Goal: Task Accomplishment & Management: Complete application form

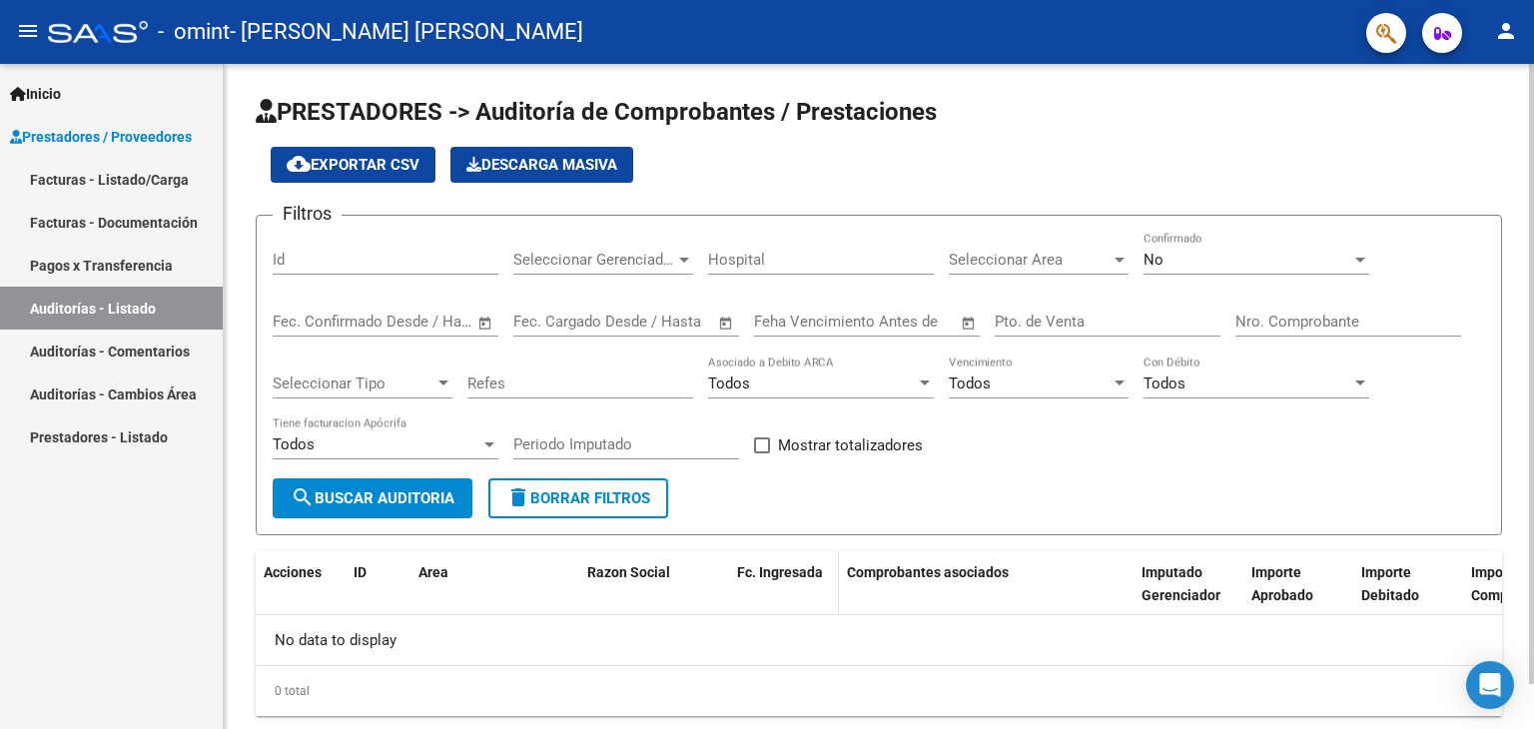
drag, startPoint x: 0, startPoint y: 0, endPoint x: 760, endPoint y: 580, distance: 956.5
click at [760, 580] on div "Fc. Ingresada" at bounding box center [784, 572] width 94 height 23
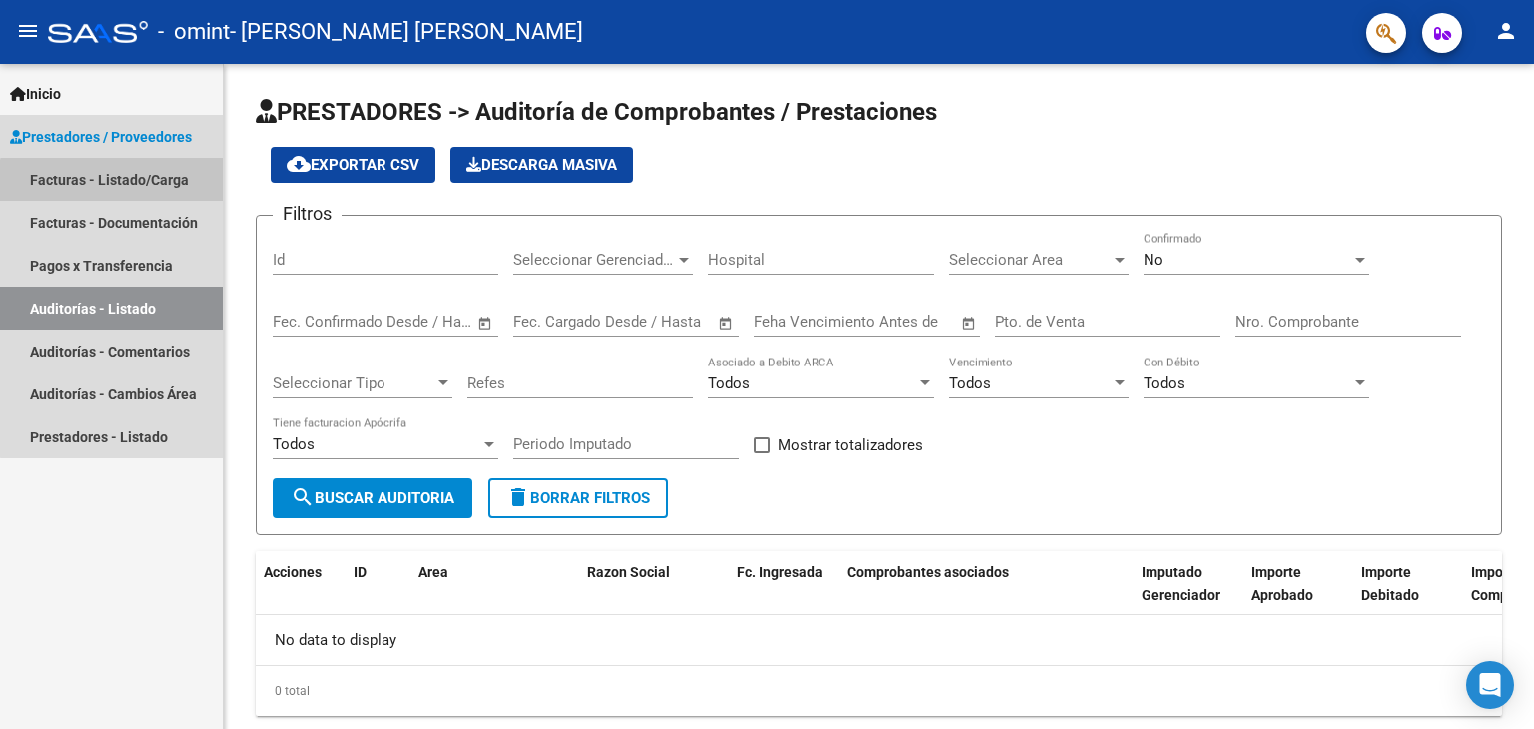
click at [140, 189] on link "Facturas - Listado/Carga" at bounding box center [111, 179] width 223 height 43
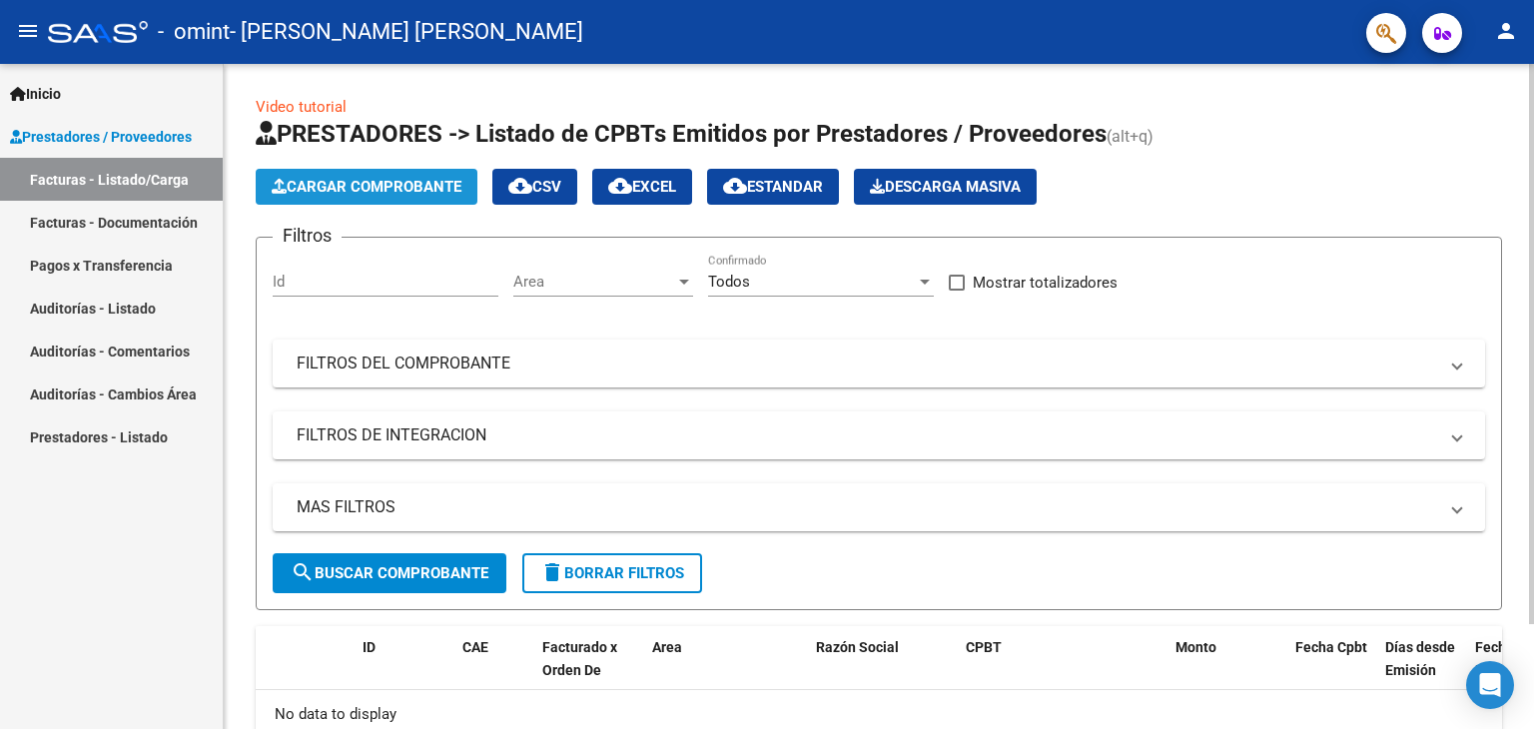
click at [368, 191] on span "Cargar Comprobante" at bounding box center [367, 187] width 190 height 18
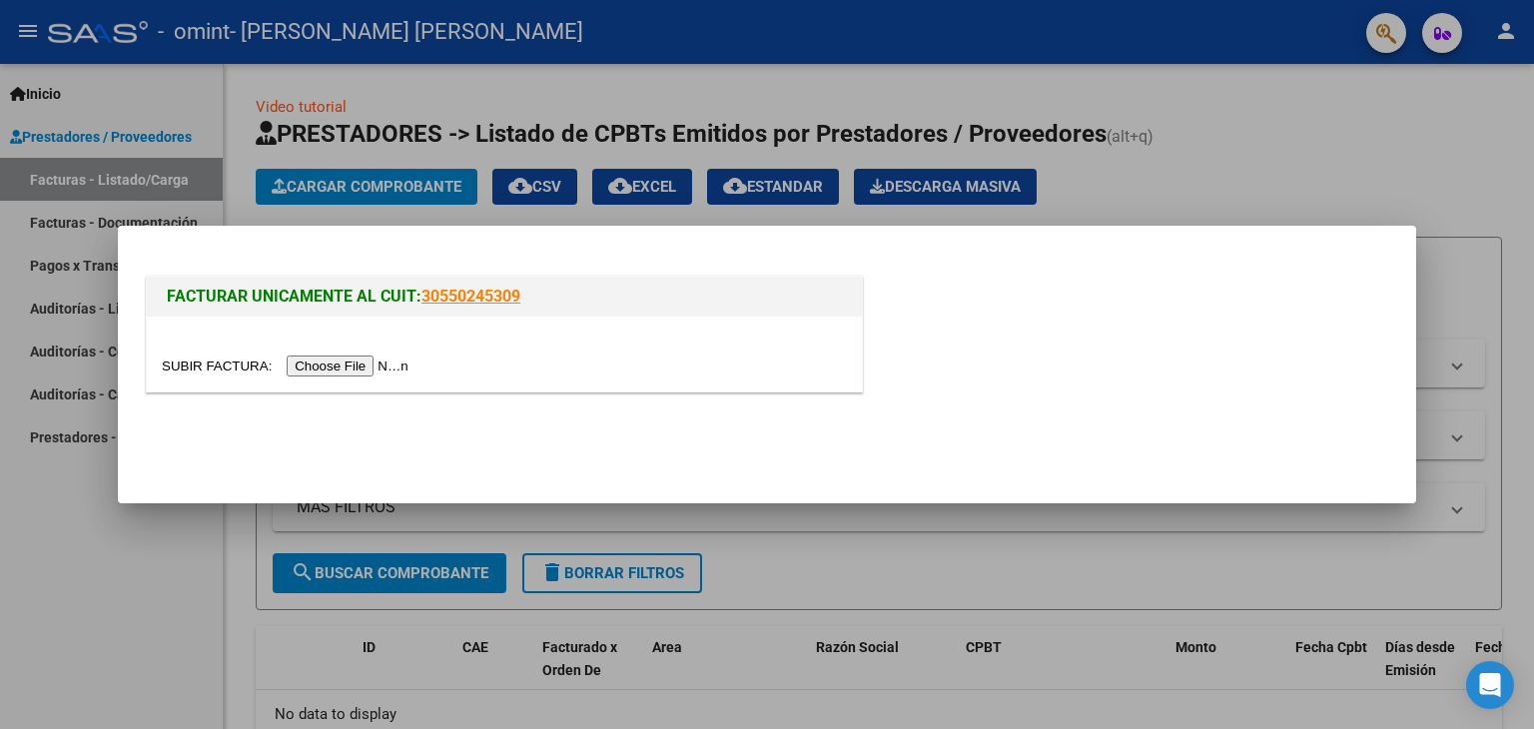
click at [352, 364] on input "file" at bounding box center [288, 366] width 253 height 21
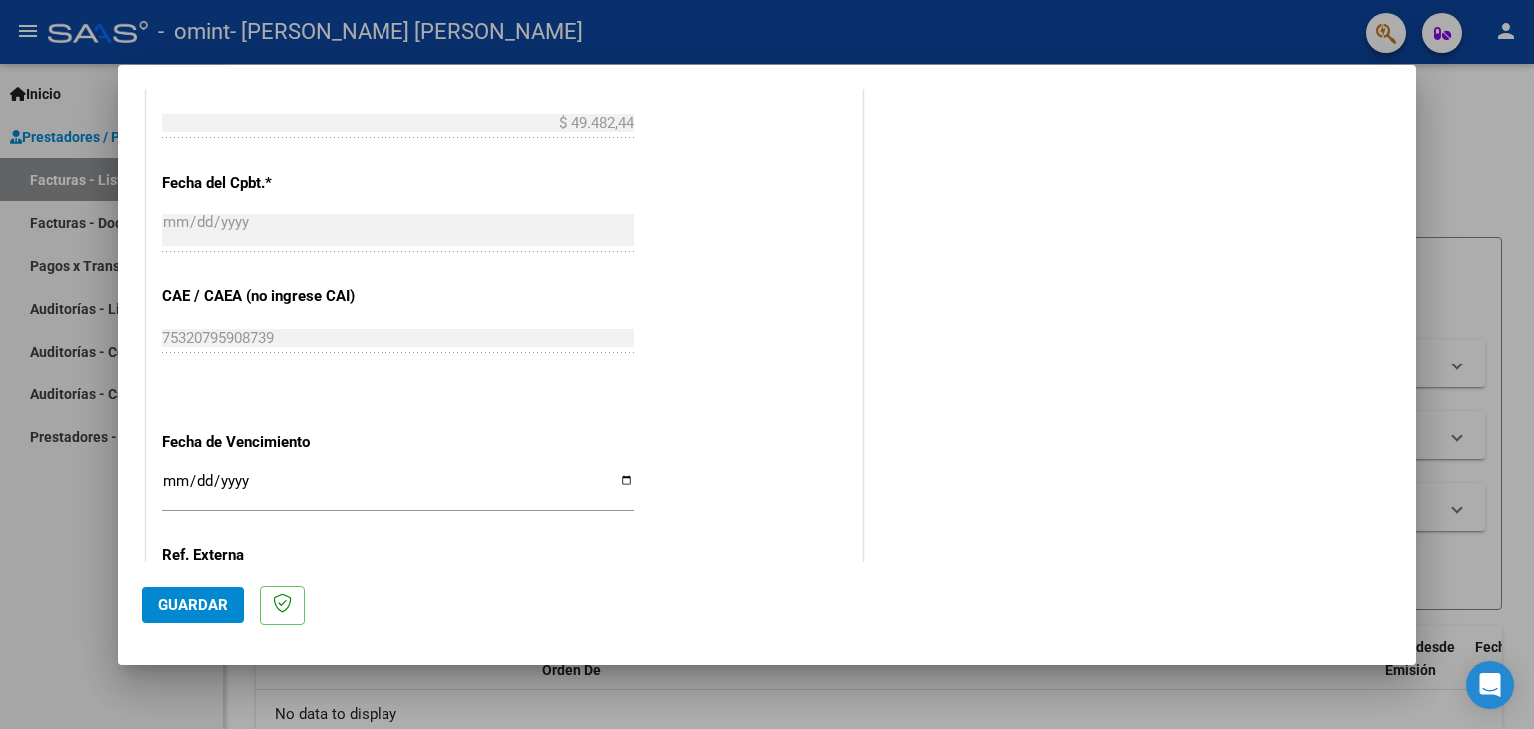
scroll to position [899, 0]
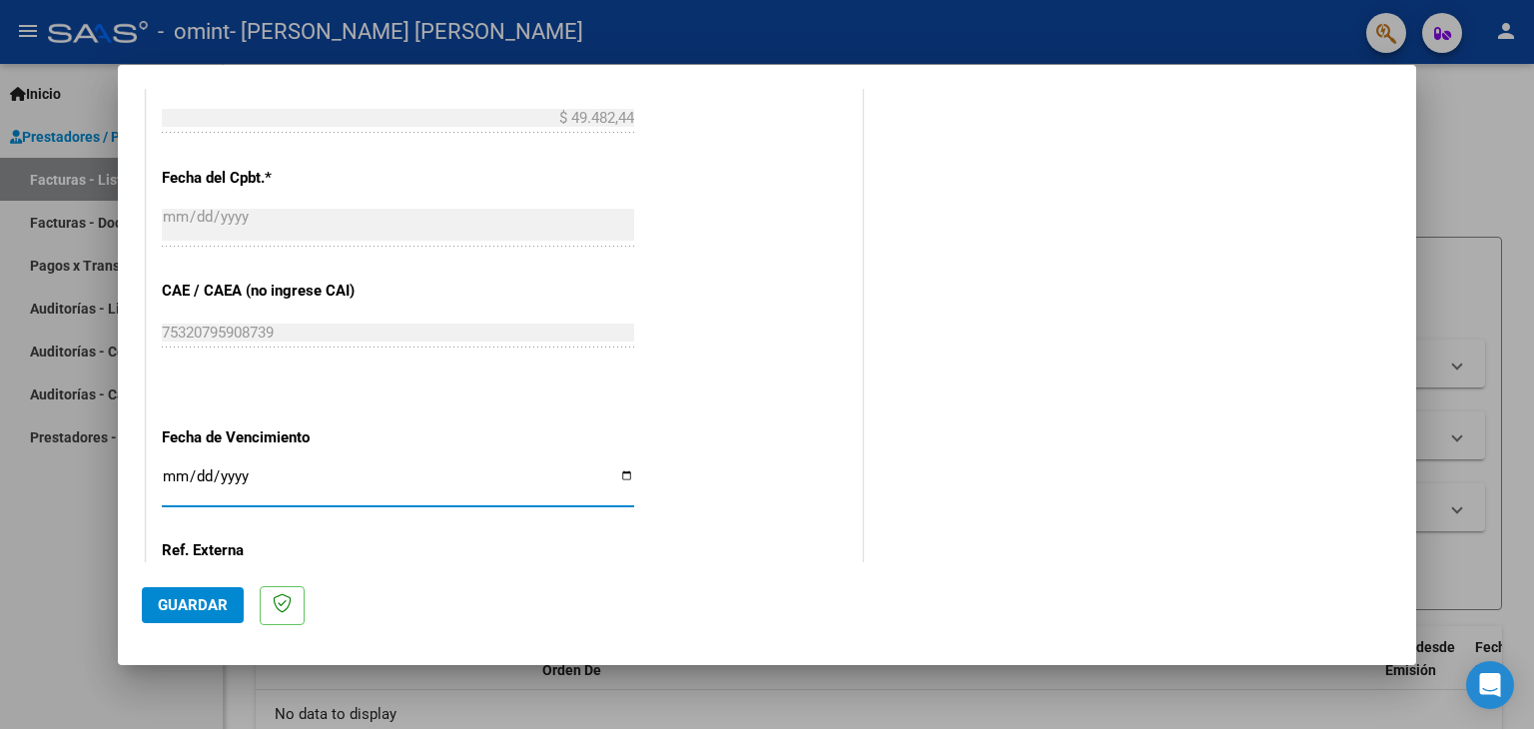
click at [619, 480] on input "Ingresar la fecha" at bounding box center [398, 485] width 473 height 32
type input "[DATE]"
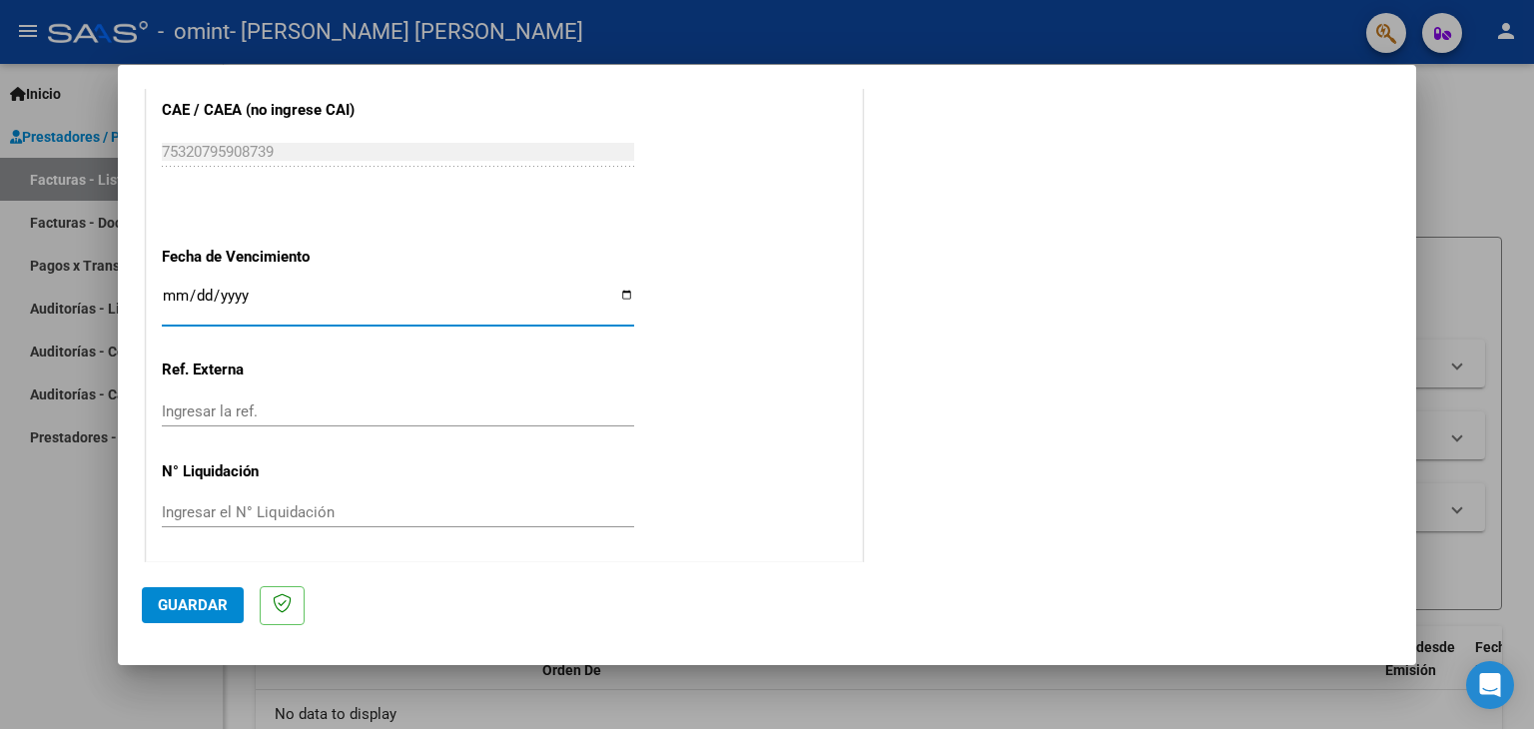
scroll to position [1083, 0]
click at [181, 608] on span "Guardar" at bounding box center [193, 605] width 70 height 18
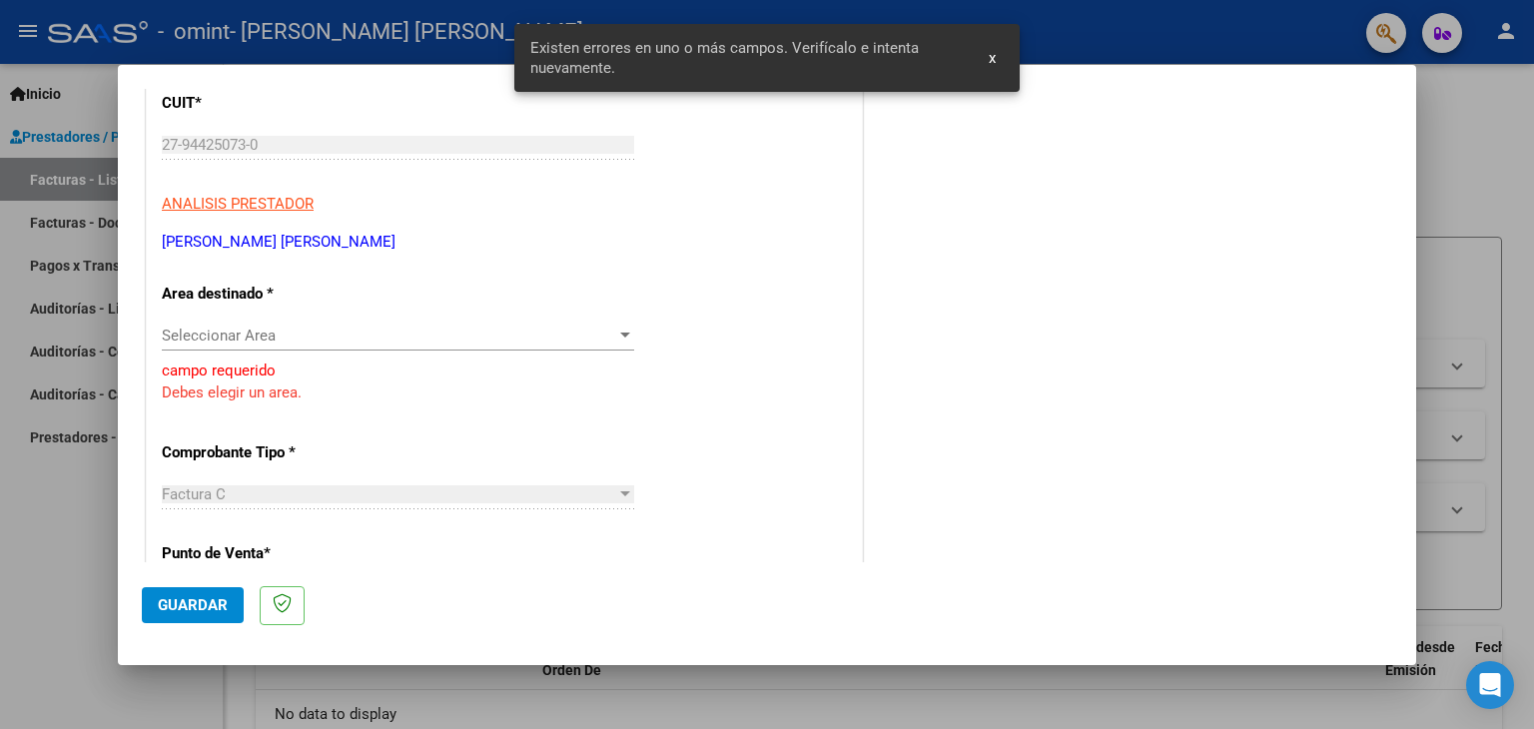
scroll to position [276, 0]
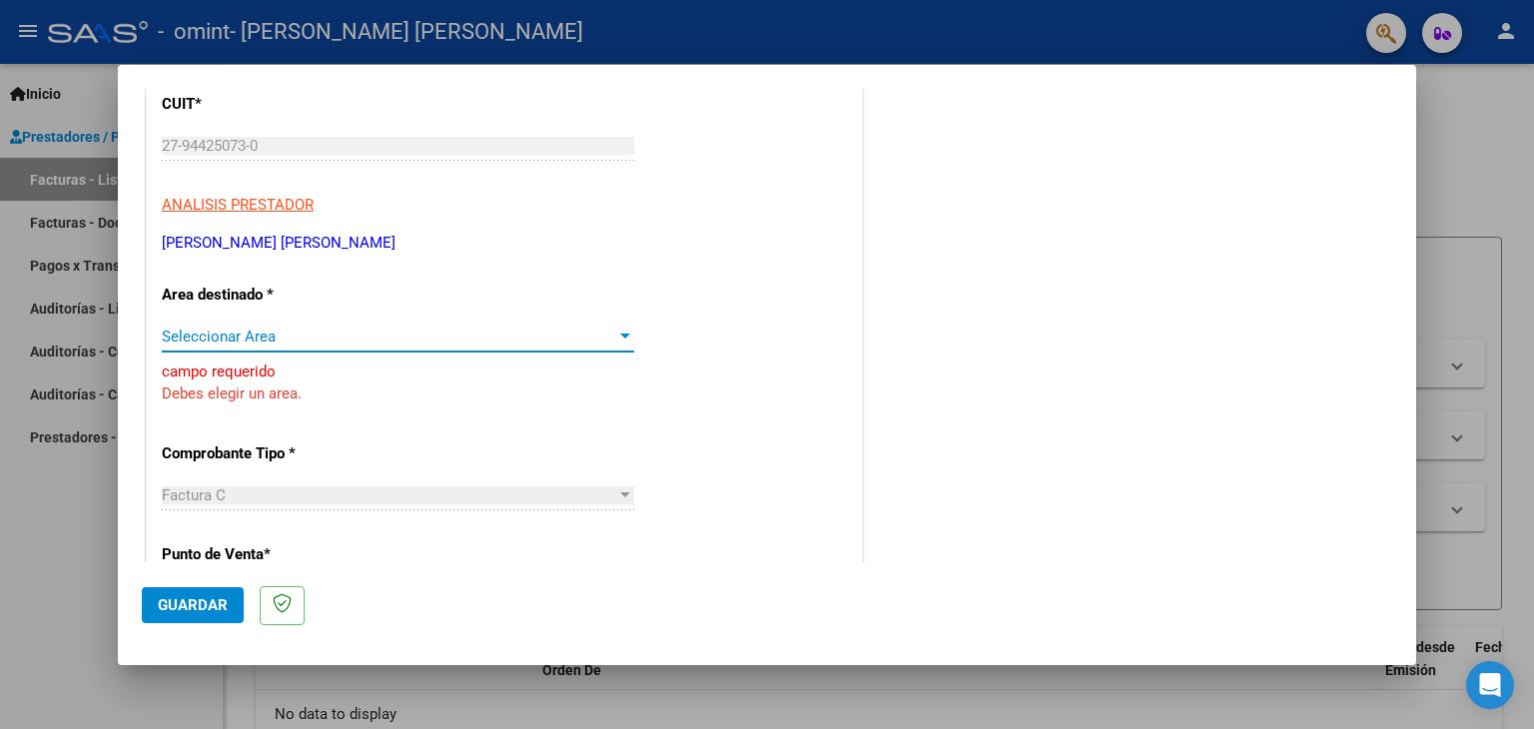
click at [620, 336] on div at bounding box center [625, 336] width 10 height 5
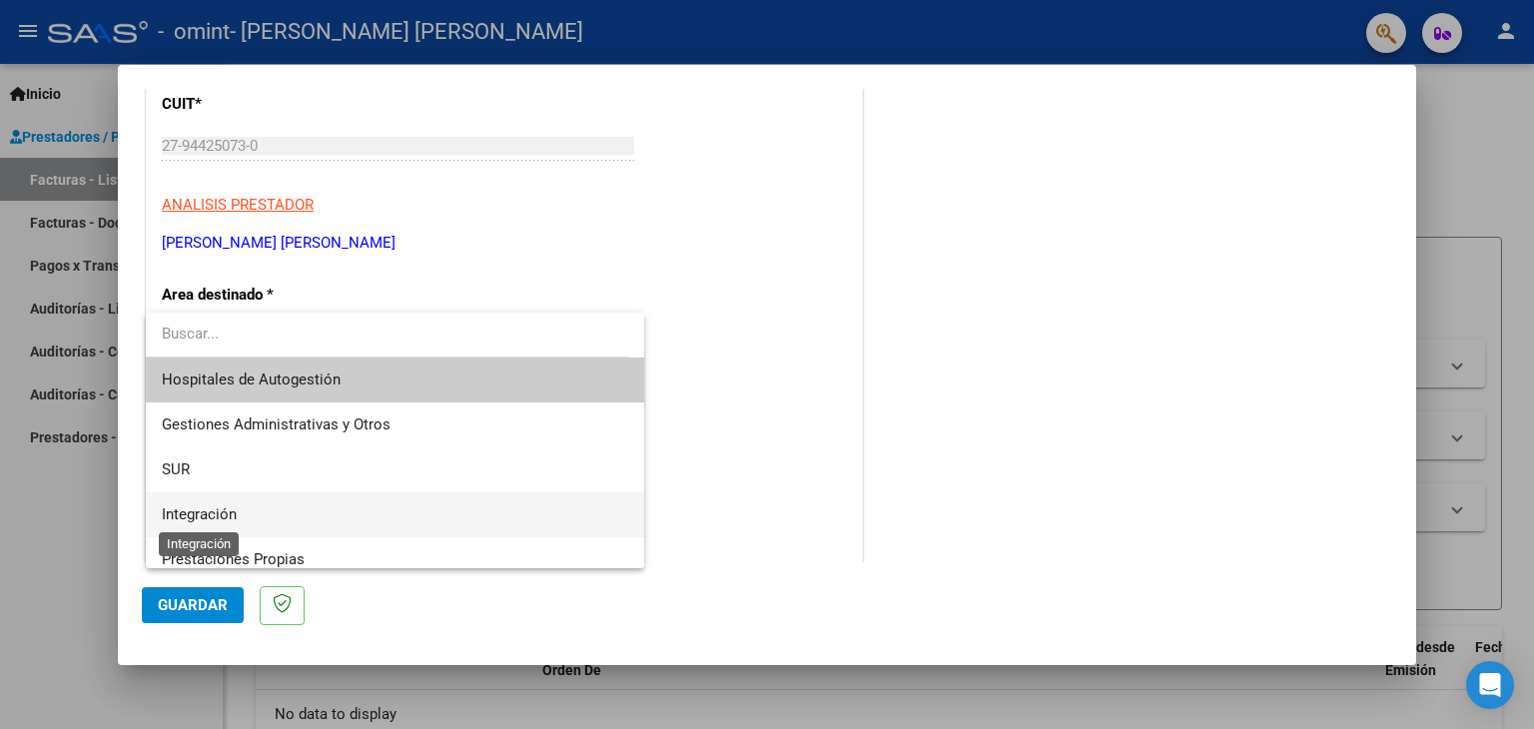
click at [233, 512] on span "Integración" at bounding box center [199, 514] width 75 height 18
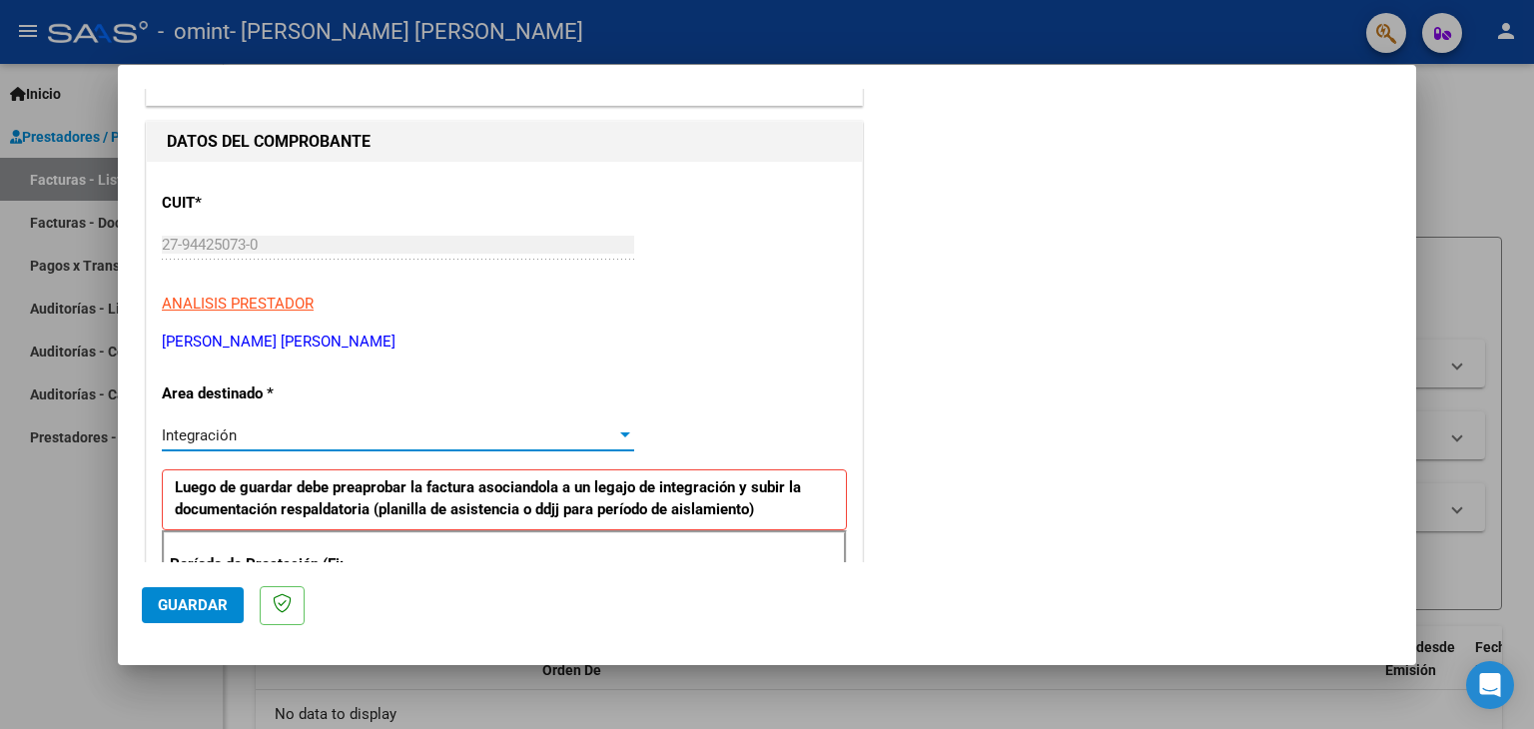
scroll to position [499, 0]
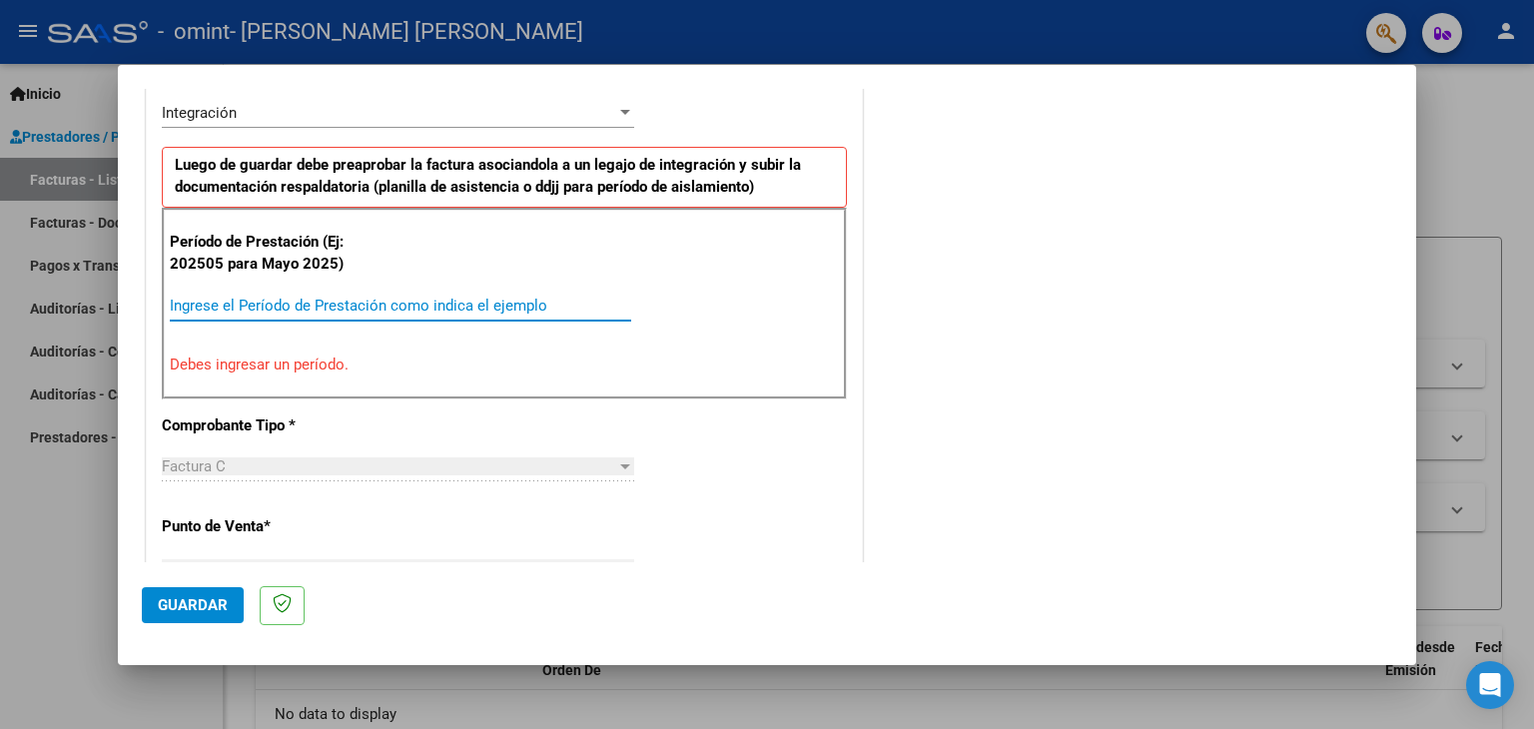
click at [431, 298] on input "Ingrese el Período de Prestación como indica el ejemplo" at bounding box center [401, 306] width 462 height 18
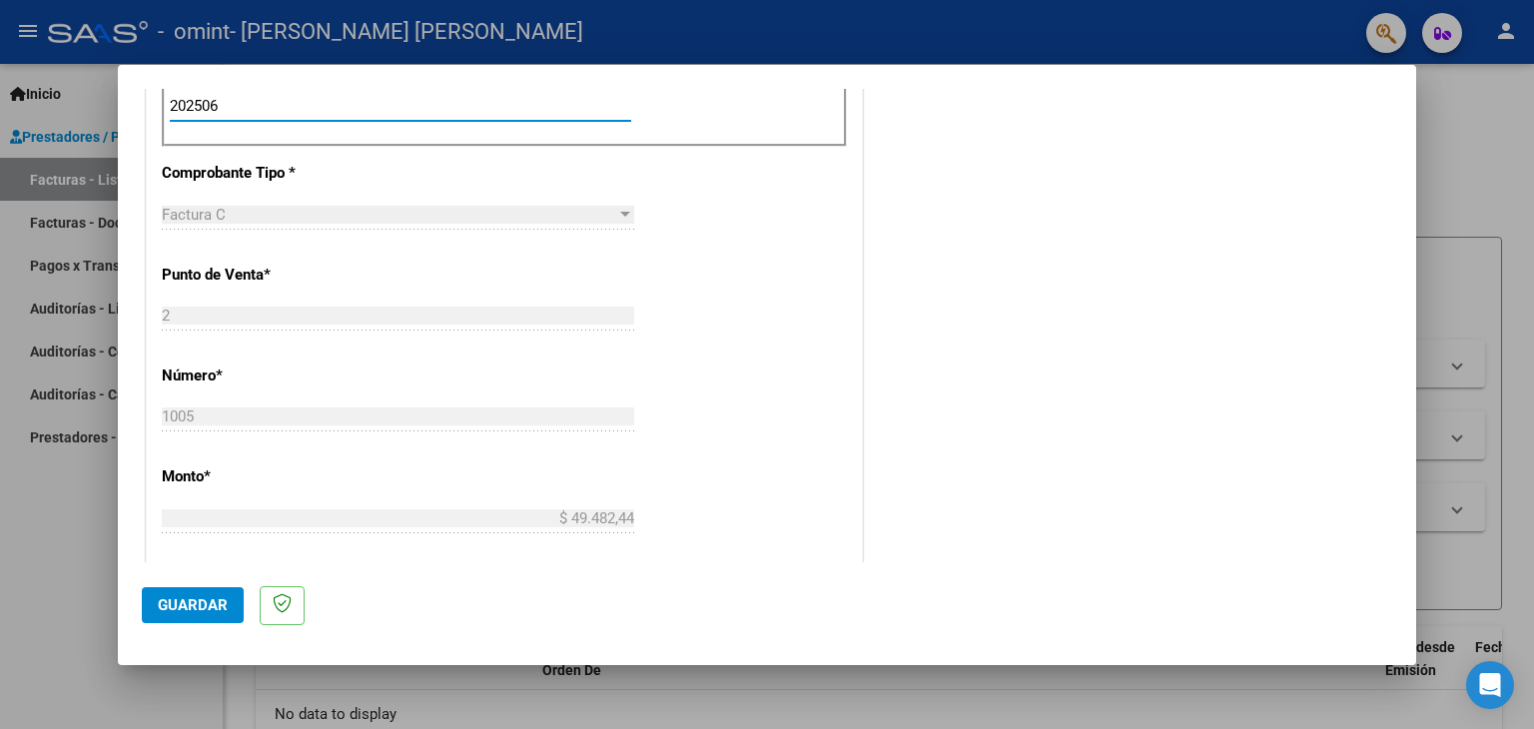
scroll to position [999, 0]
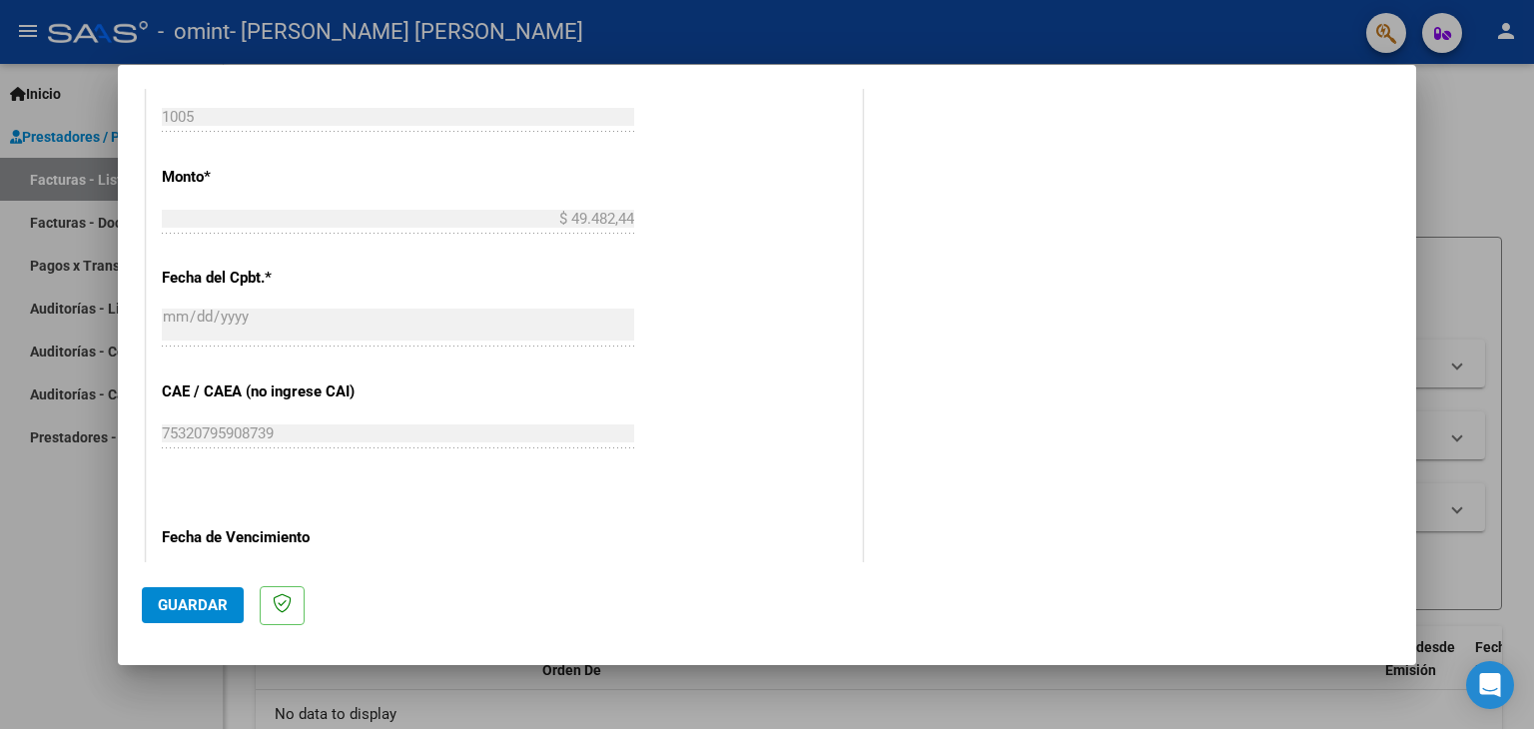
type input "202506"
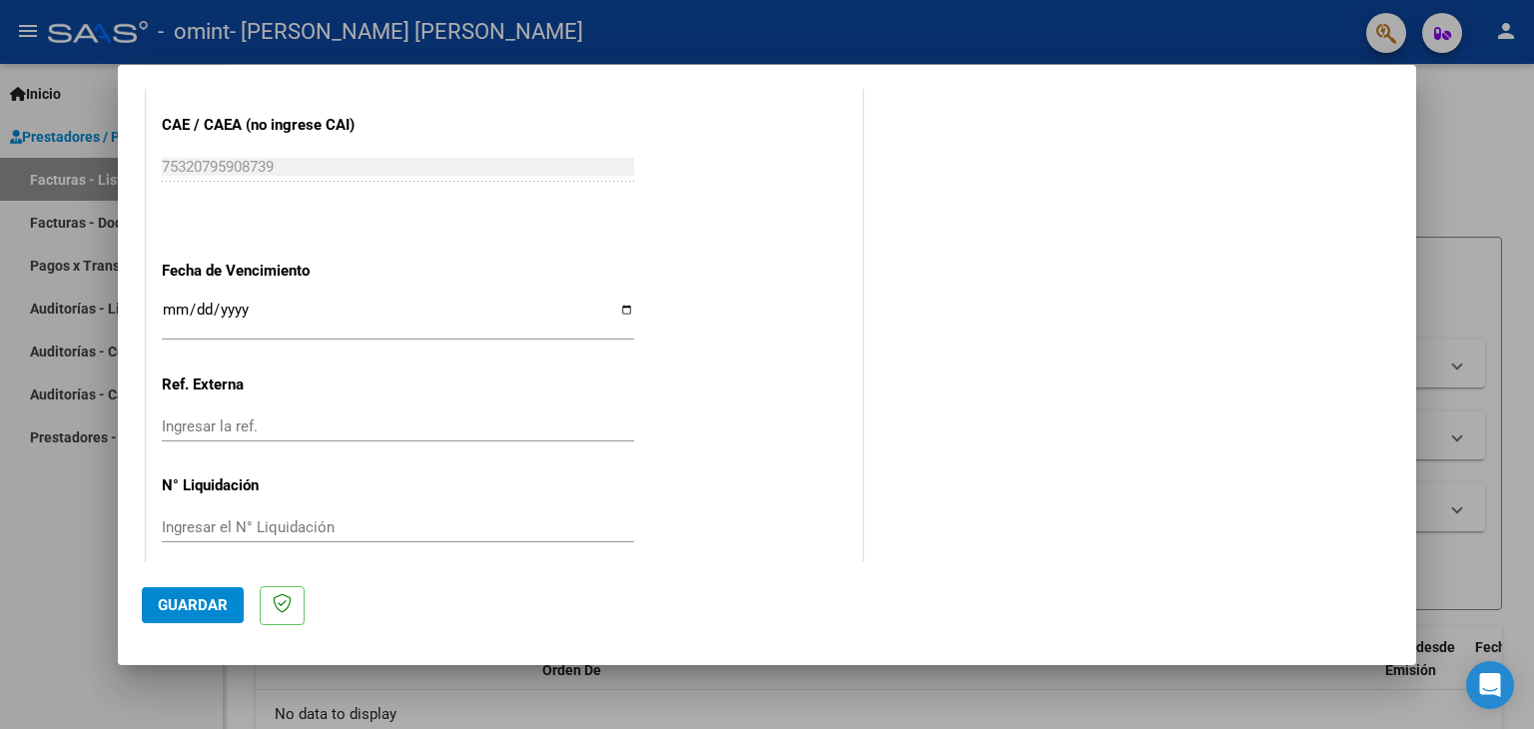
scroll to position [1282, 0]
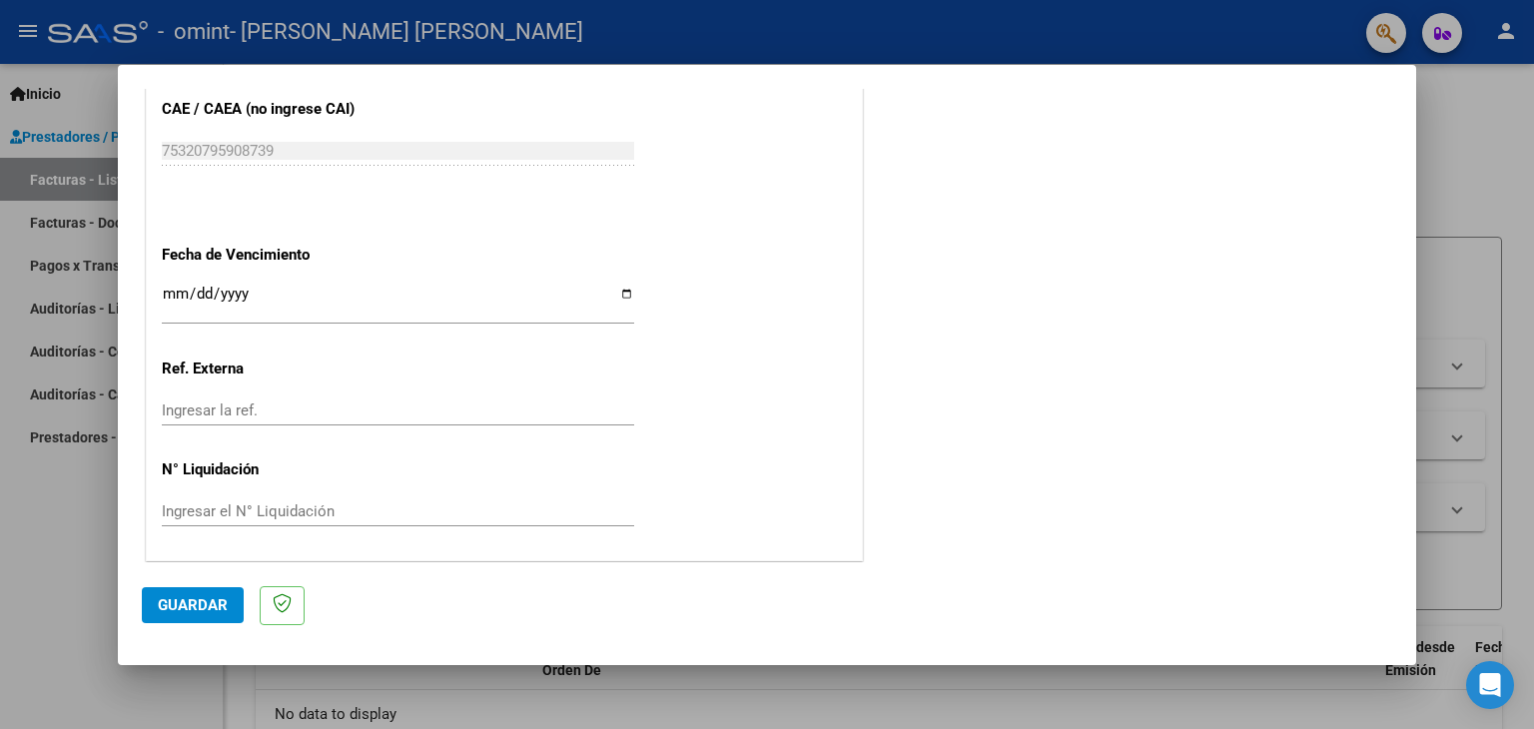
click at [212, 607] on span "Guardar" at bounding box center [193, 605] width 70 height 18
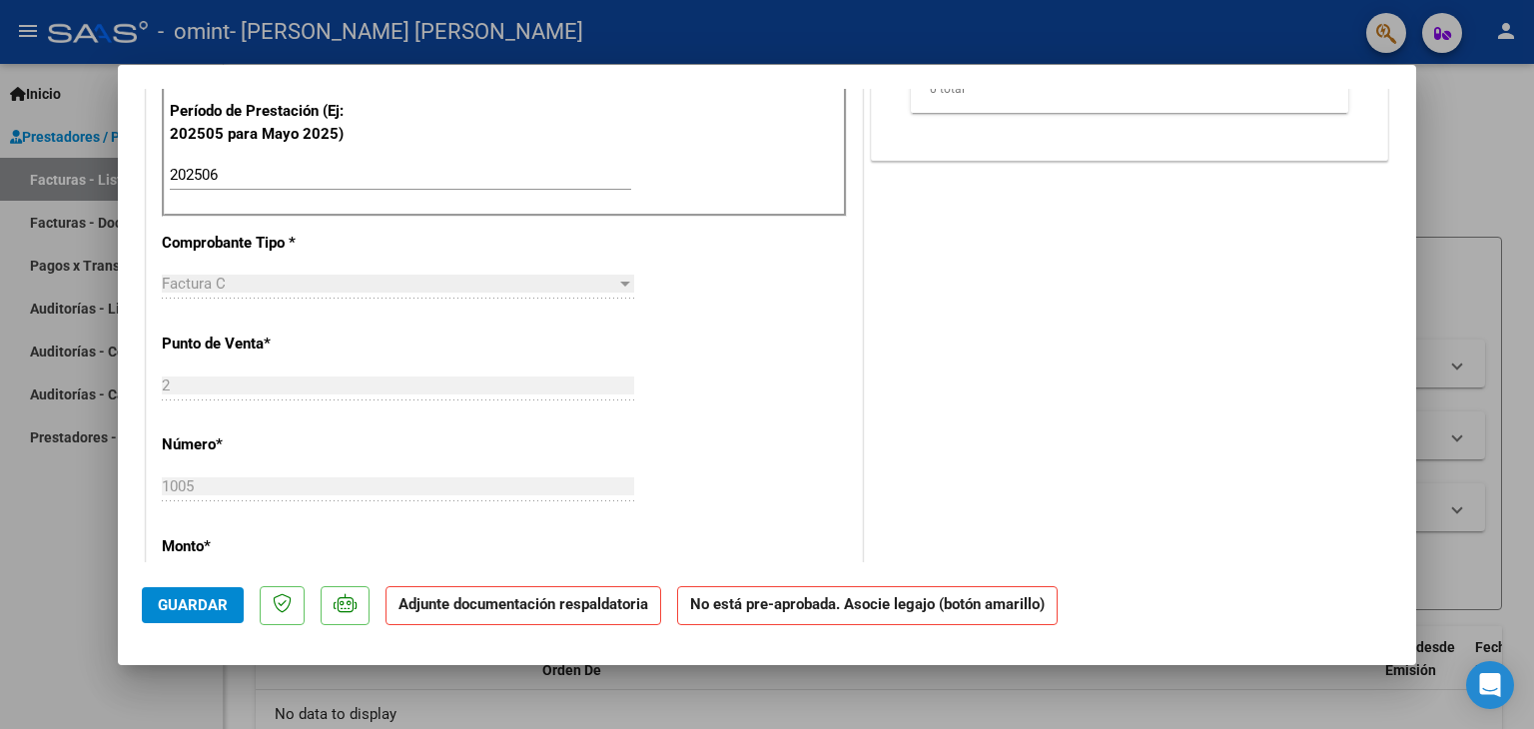
scroll to position [0, 0]
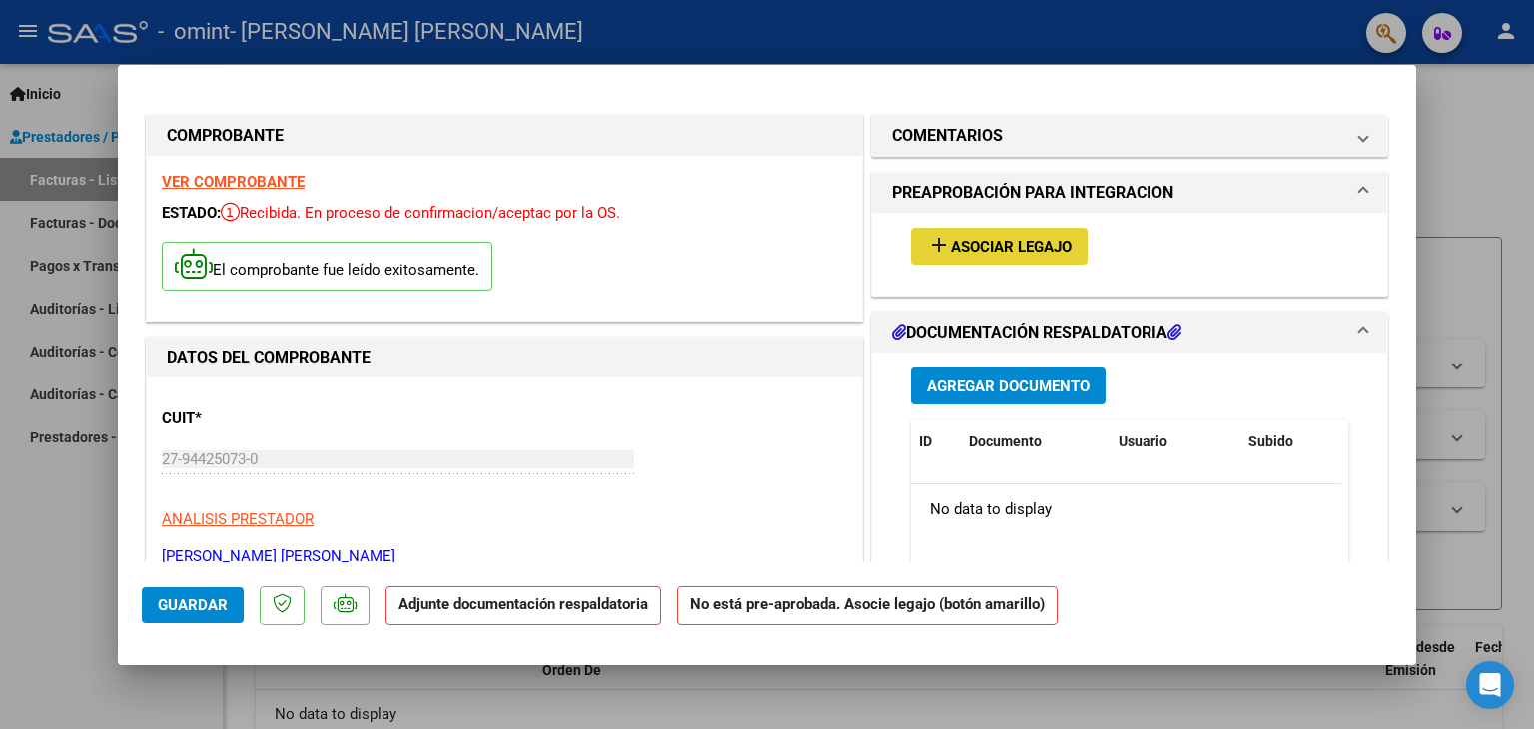
click at [986, 253] on span "Asociar Legajo" at bounding box center [1011, 247] width 121 height 18
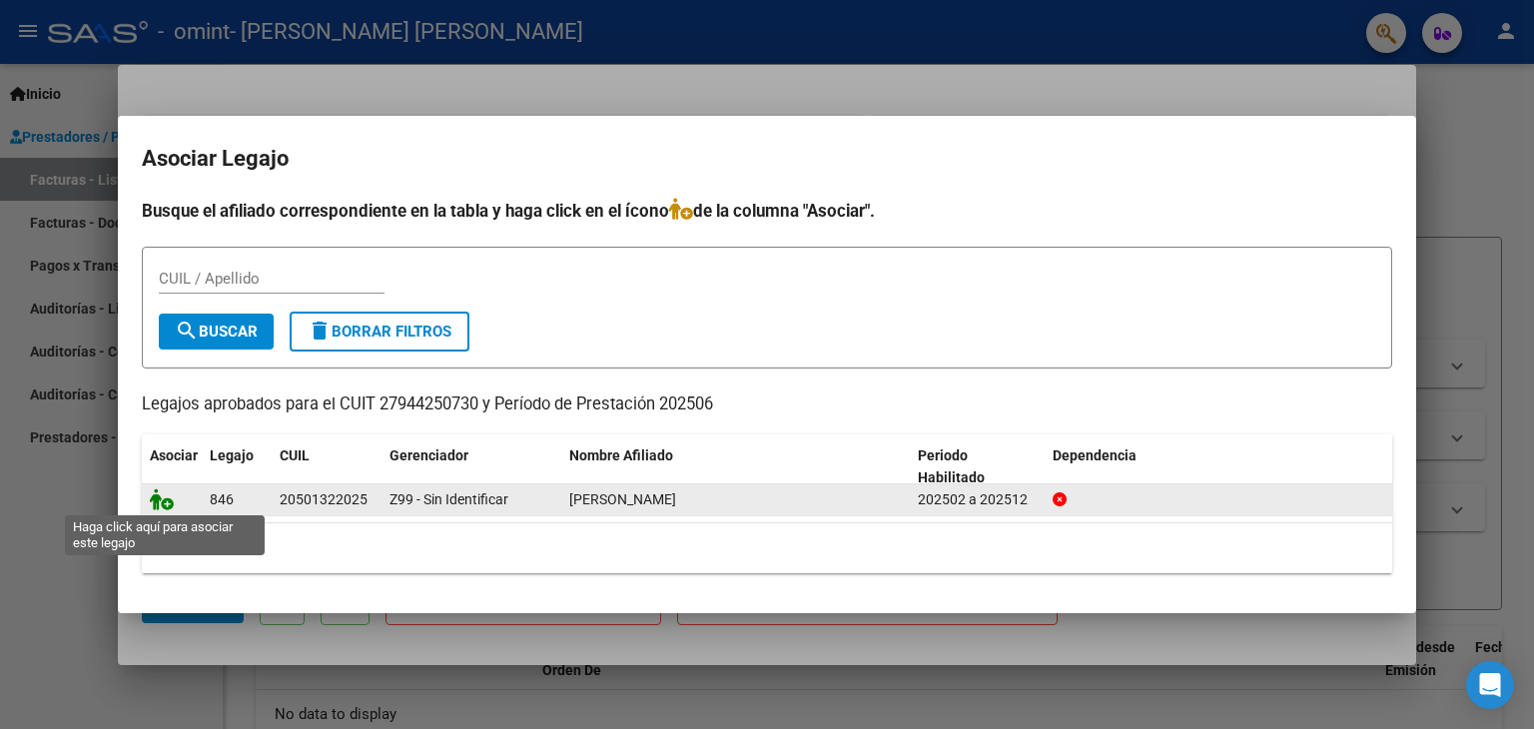
click at [160, 507] on icon at bounding box center [162, 500] width 24 height 22
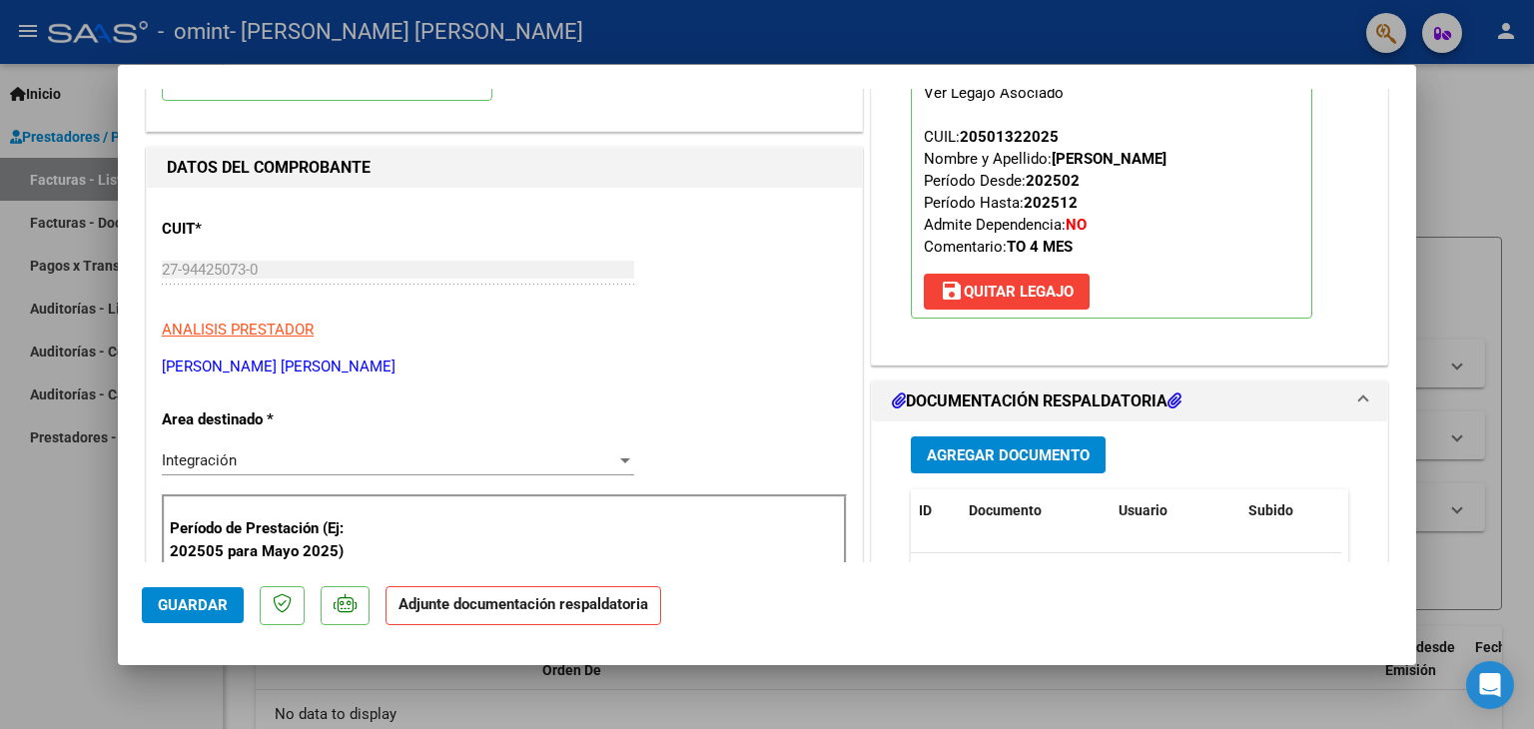
scroll to position [400, 0]
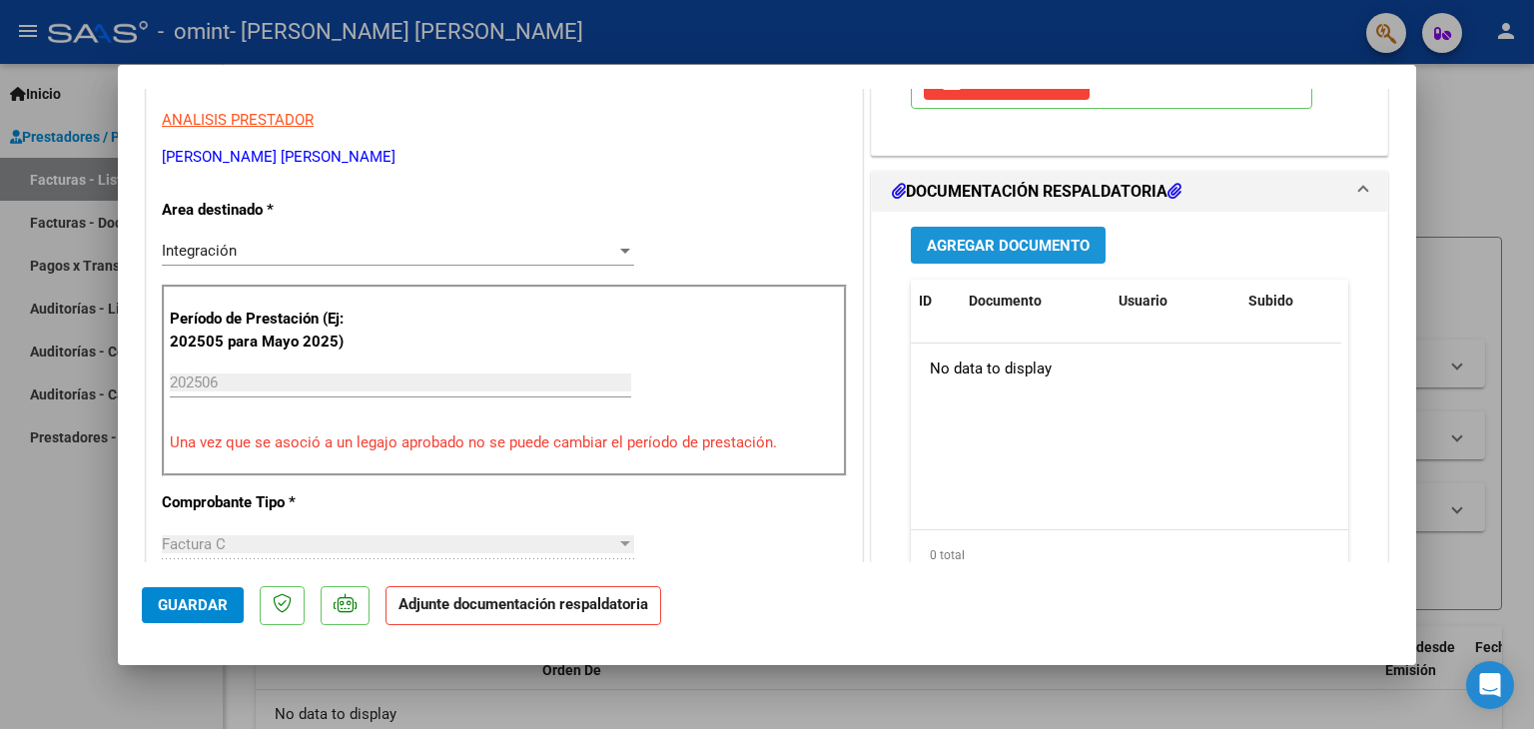
click at [996, 252] on span "Agregar Documento" at bounding box center [1008, 246] width 163 height 18
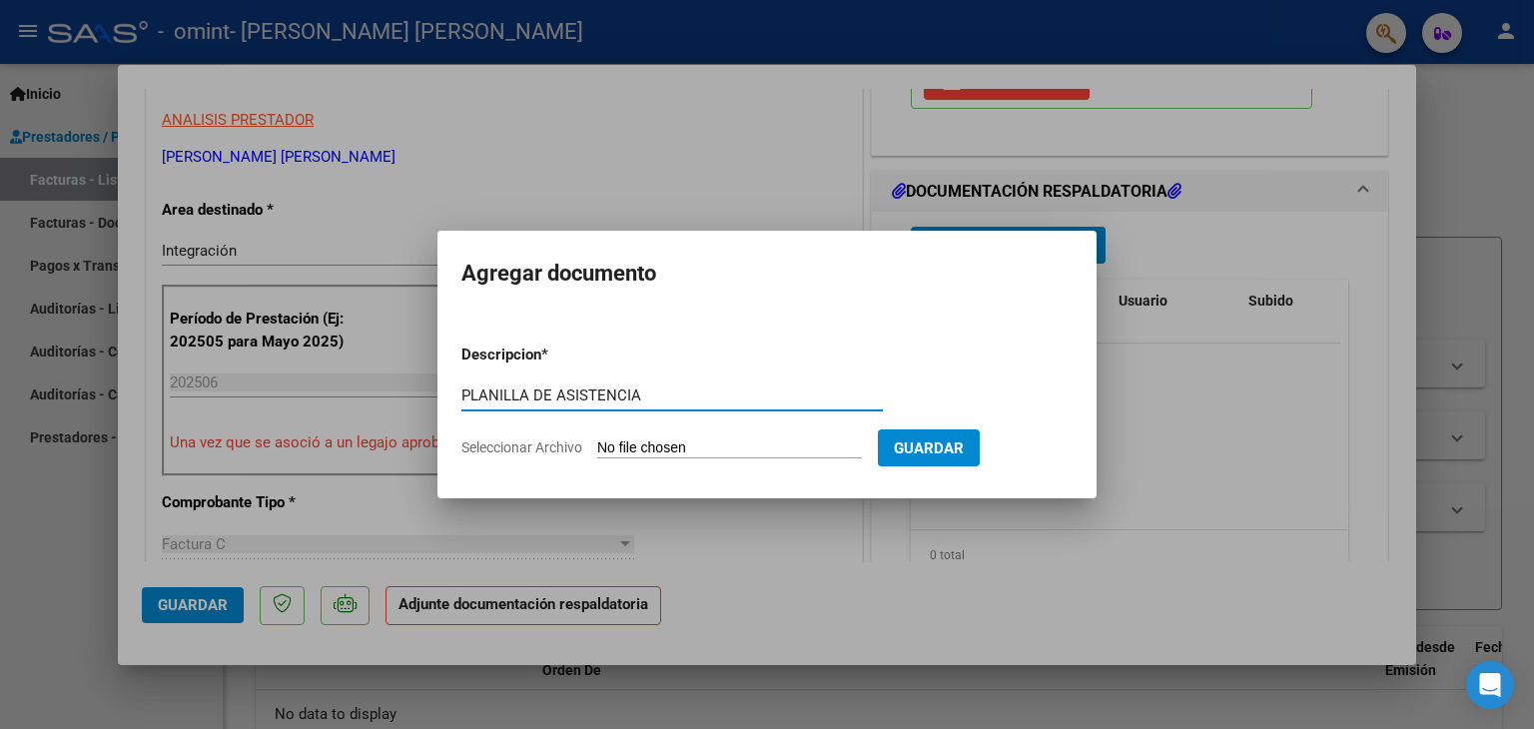
type input "PLANILLA DE ASISTENCIA"
click at [631, 448] on input "Seleccionar Archivo" at bounding box center [729, 449] width 265 height 19
type input "C:\fakepath\[PERSON_NAME][DATE] TO.pdf"
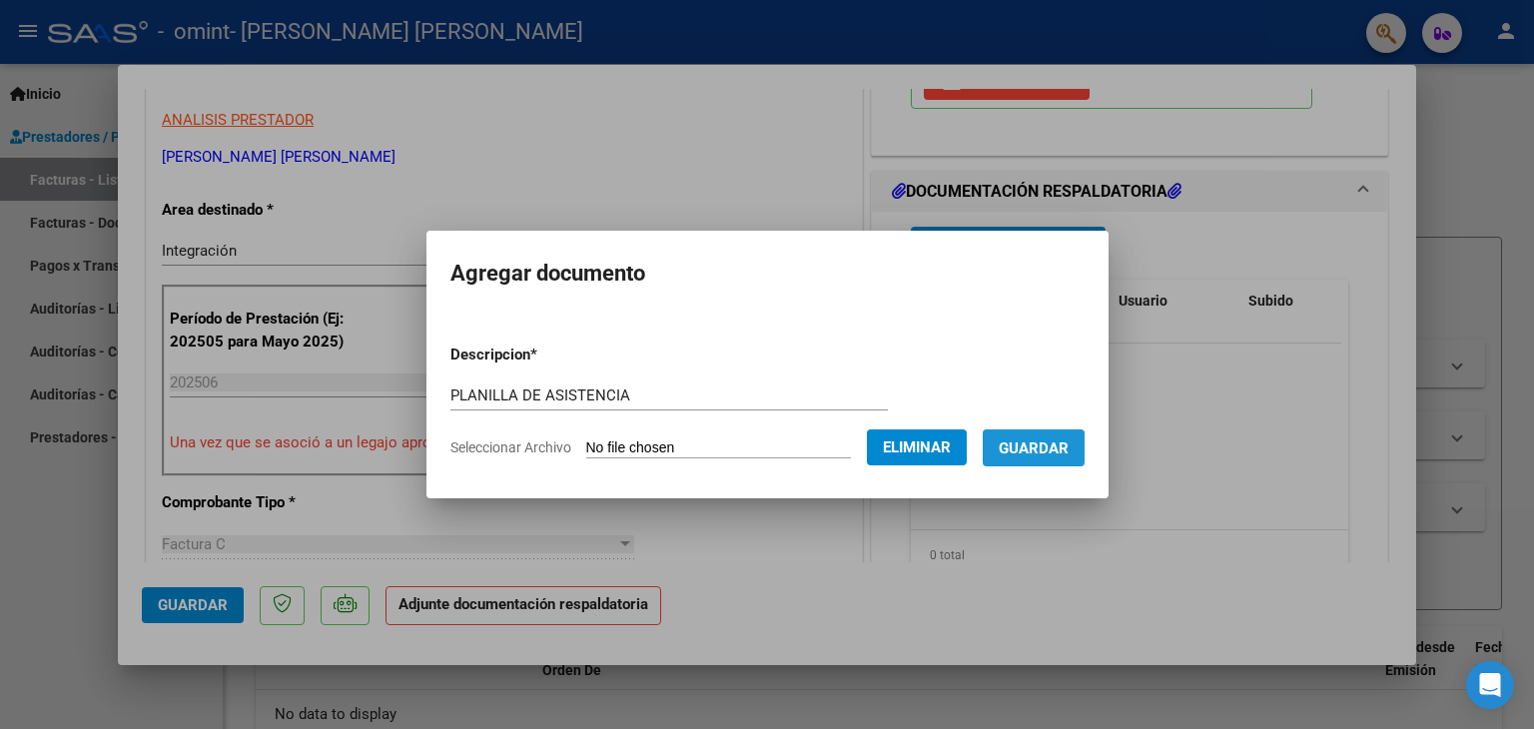
click at [1049, 457] on span "Guardar" at bounding box center [1034, 449] width 70 height 18
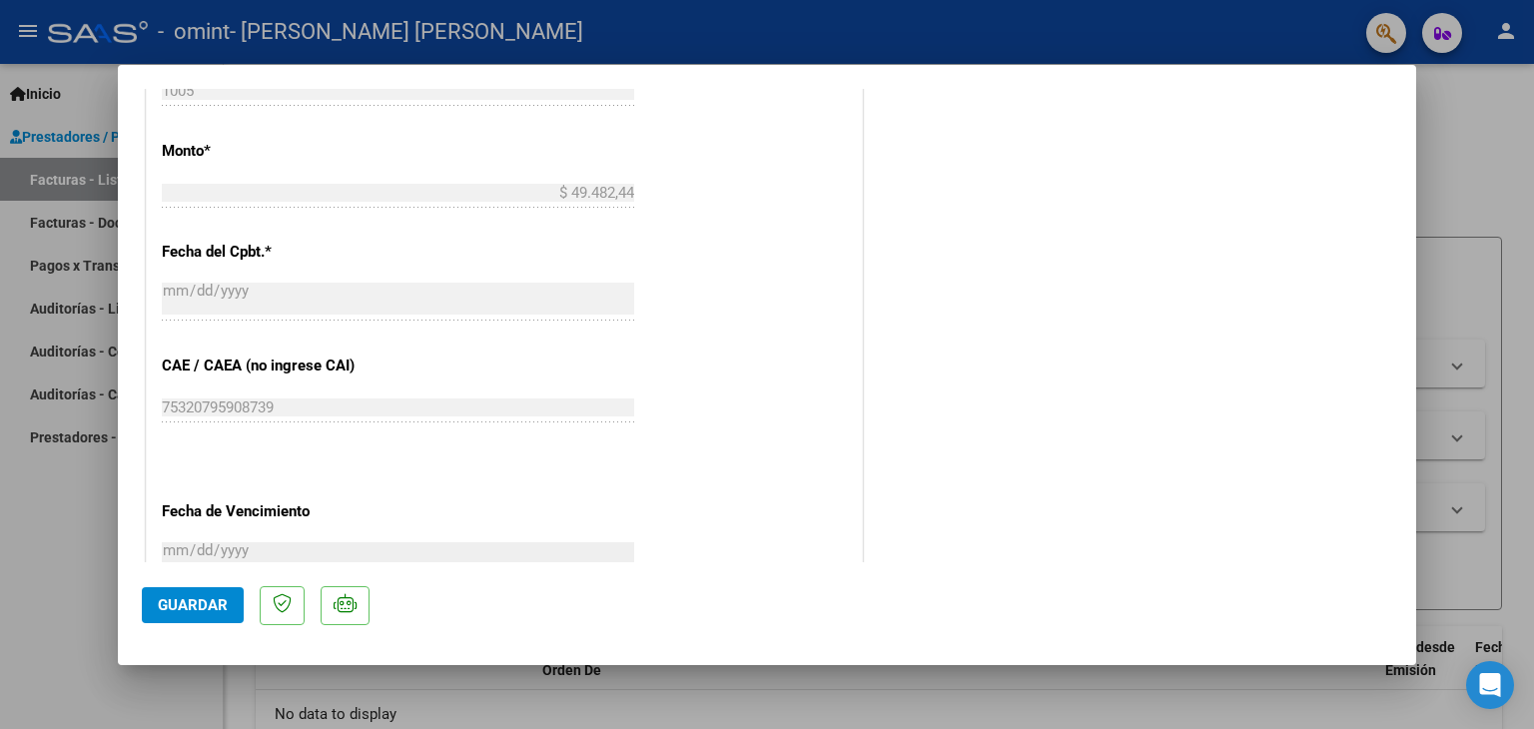
scroll to position [1084, 0]
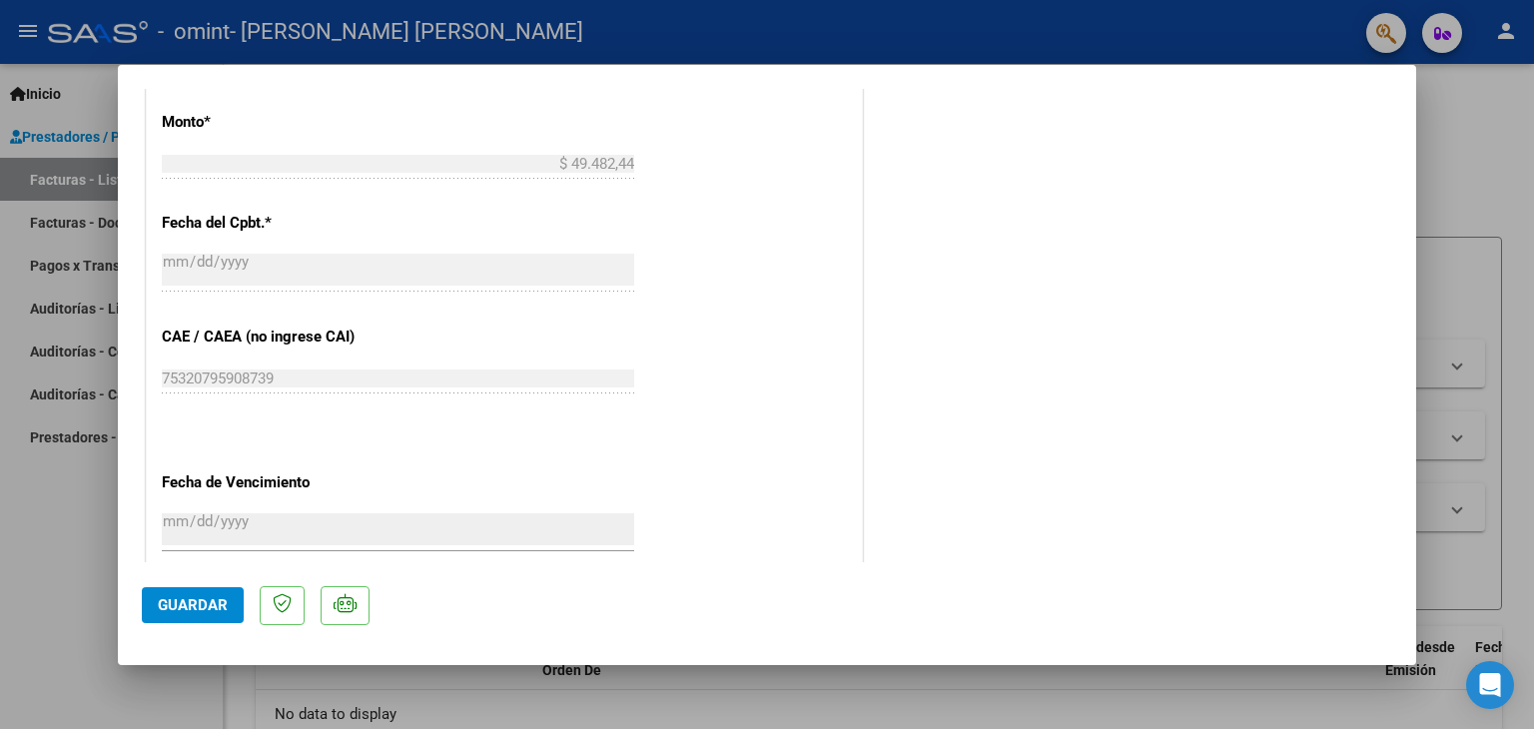
click at [1496, 183] on div at bounding box center [767, 364] width 1534 height 729
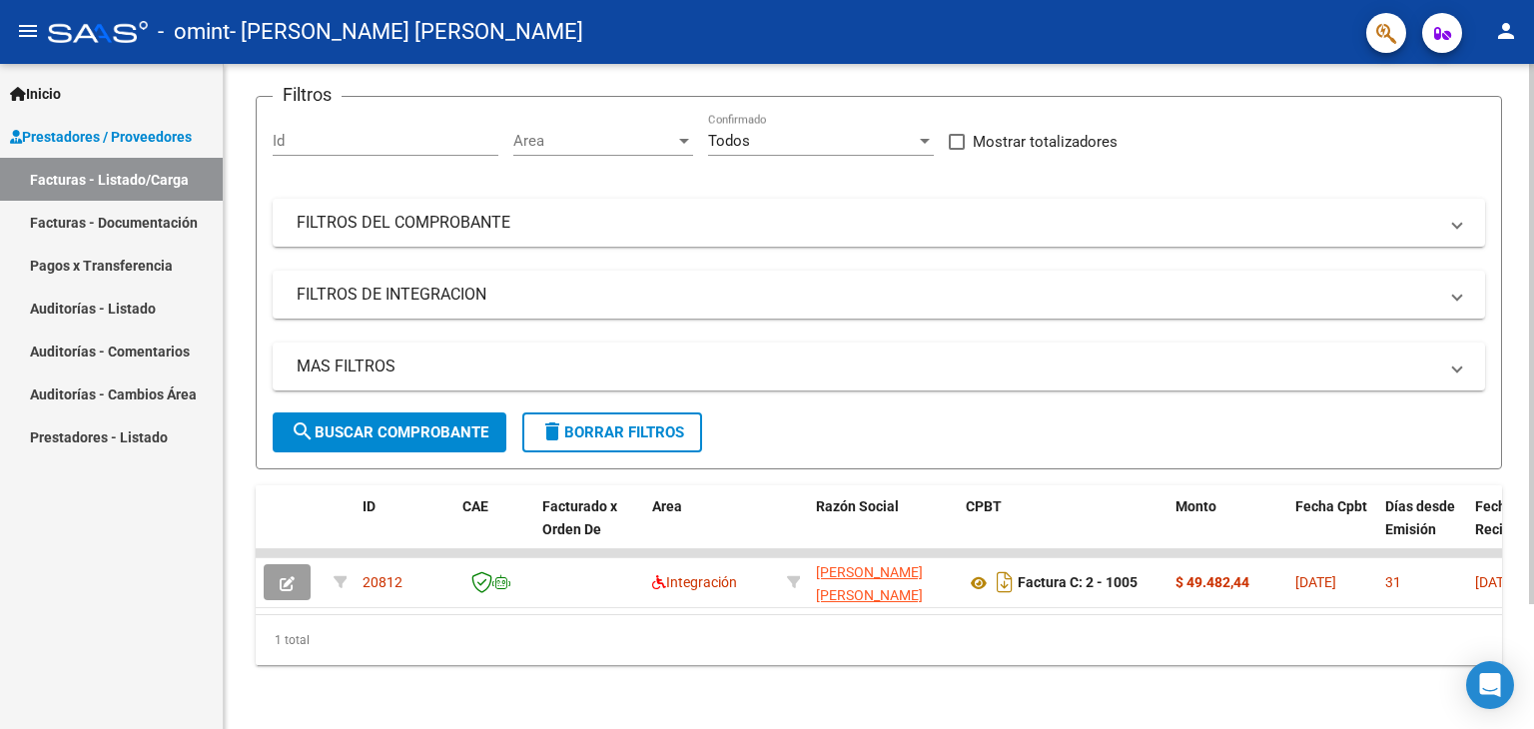
scroll to position [153, 0]
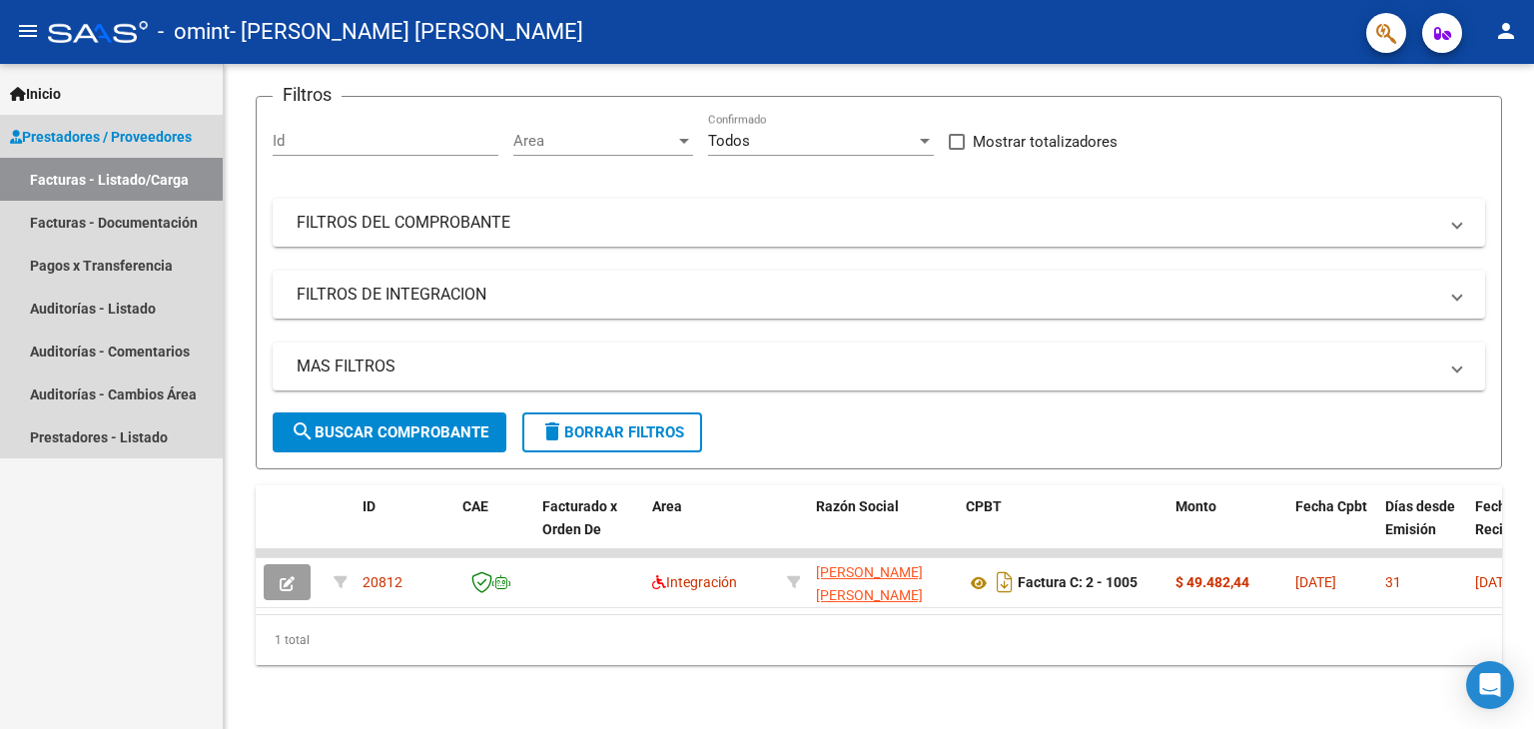
click at [98, 174] on link "Facturas - Listado/Carga" at bounding box center [111, 179] width 223 height 43
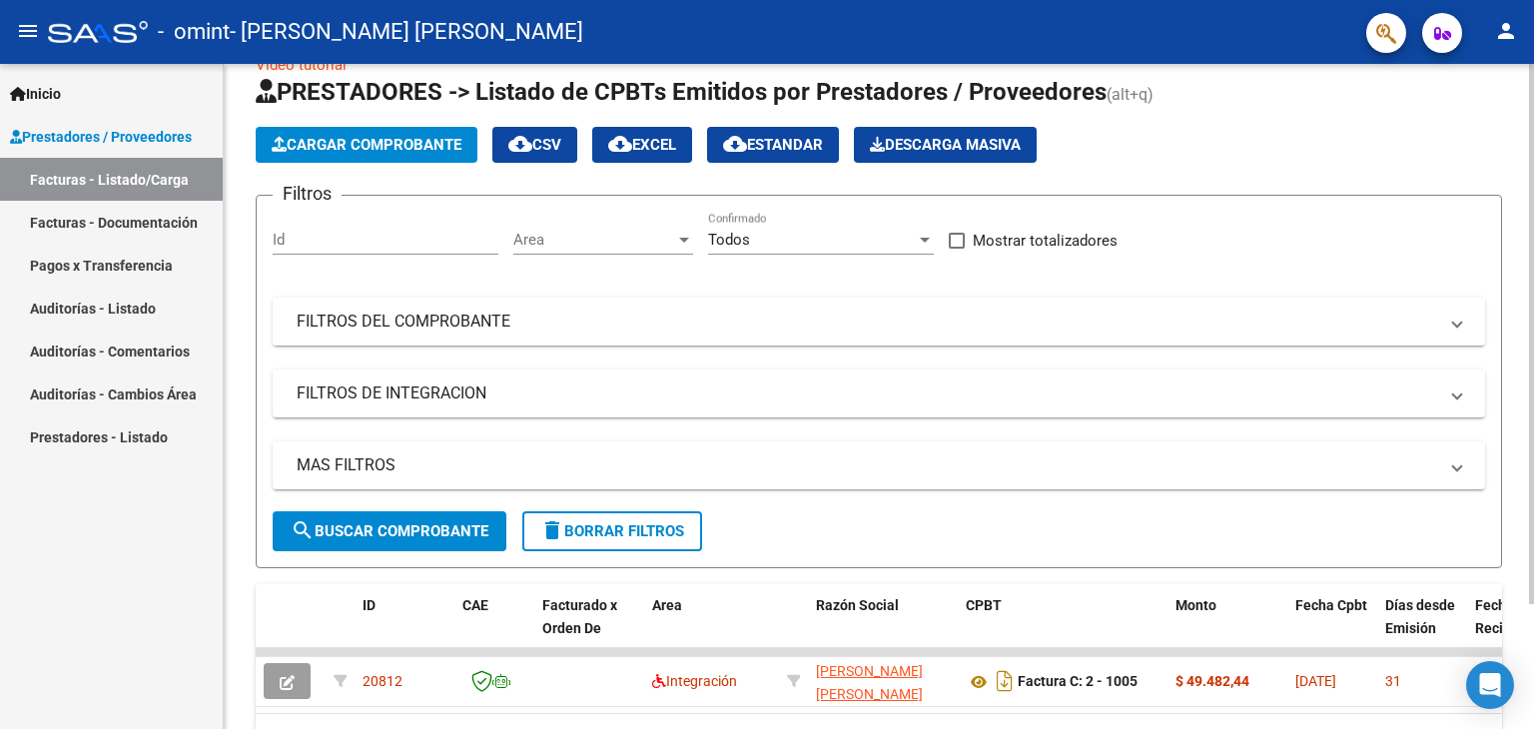
scroll to position [0, 0]
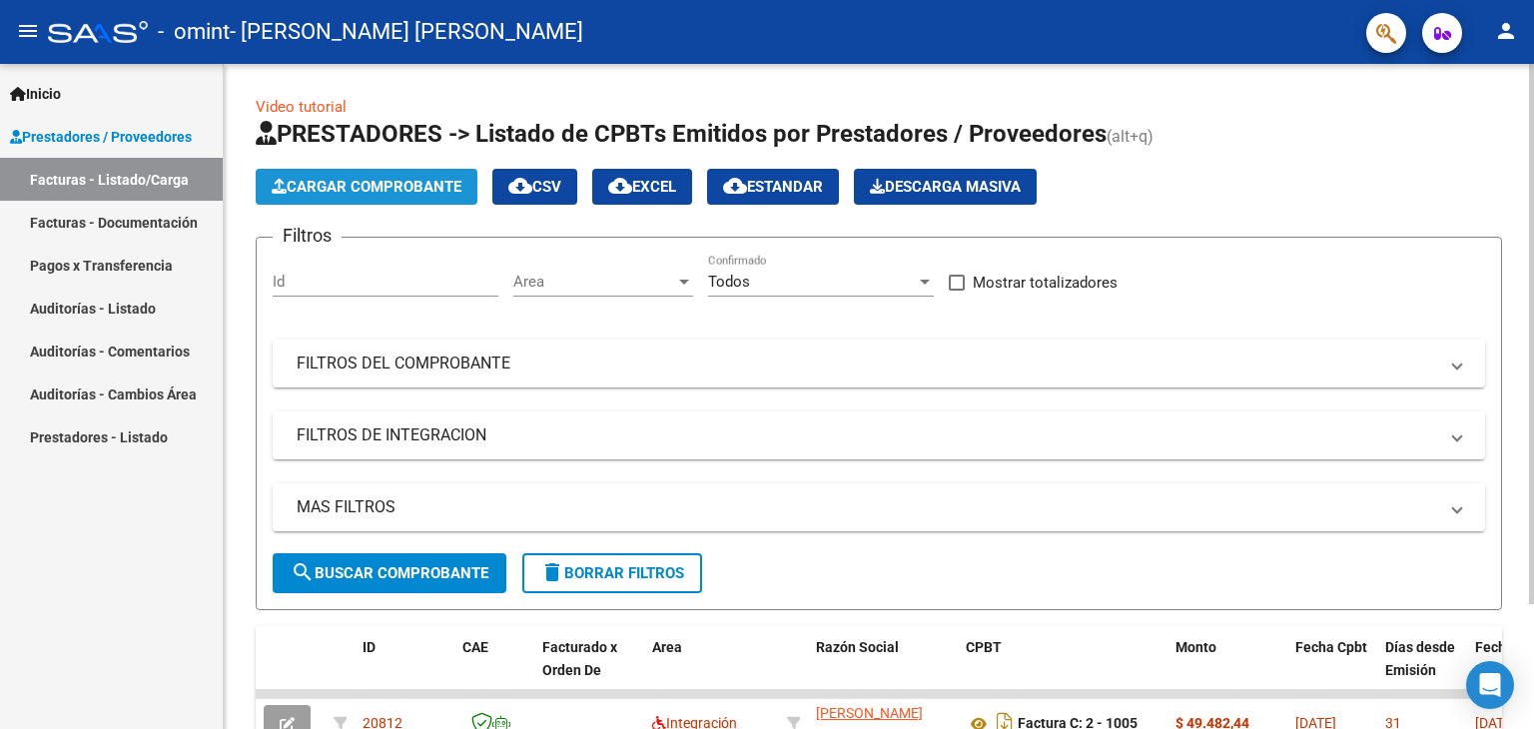
click at [400, 197] on button "Cargar Comprobante" at bounding box center [367, 187] width 222 height 36
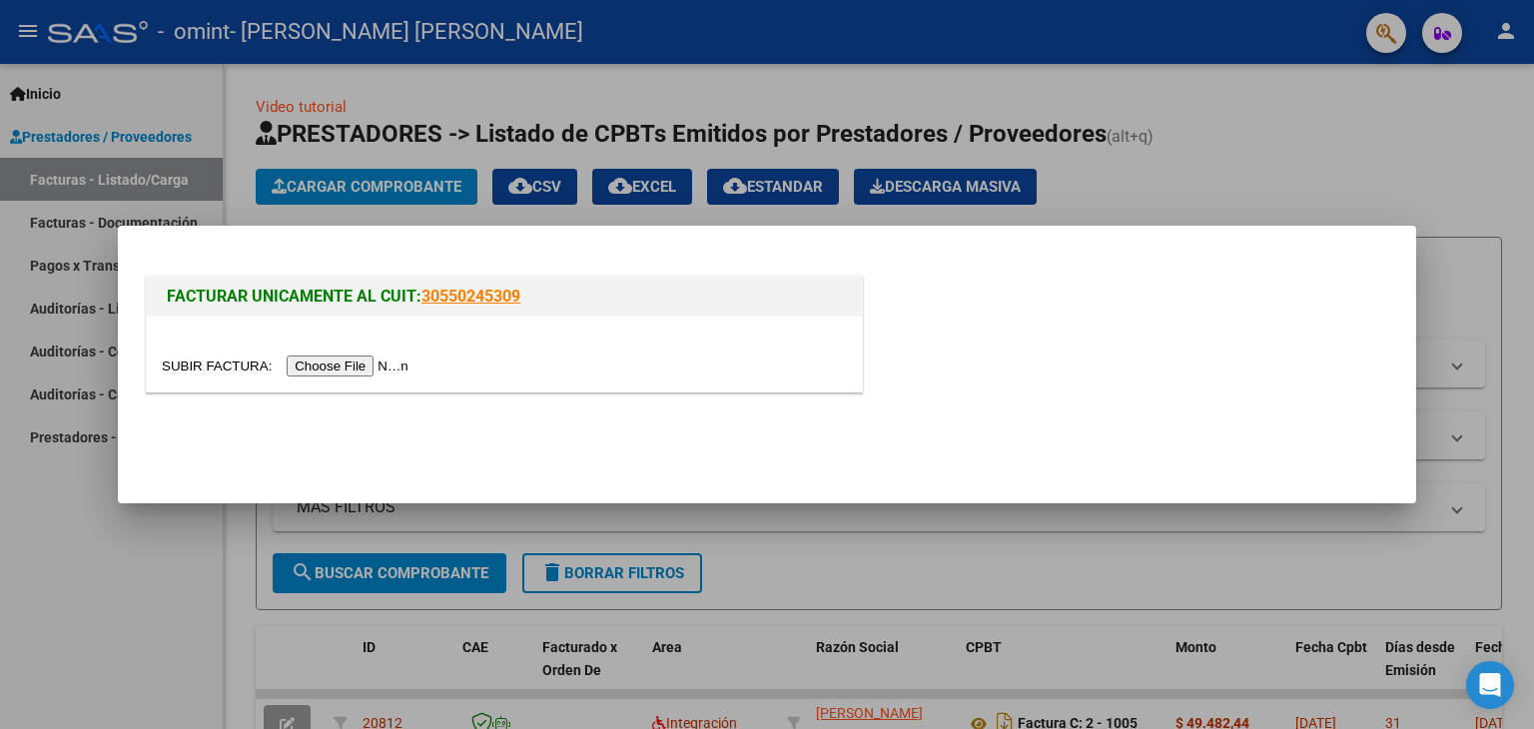
click at [384, 365] on input "file" at bounding box center [288, 366] width 253 height 21
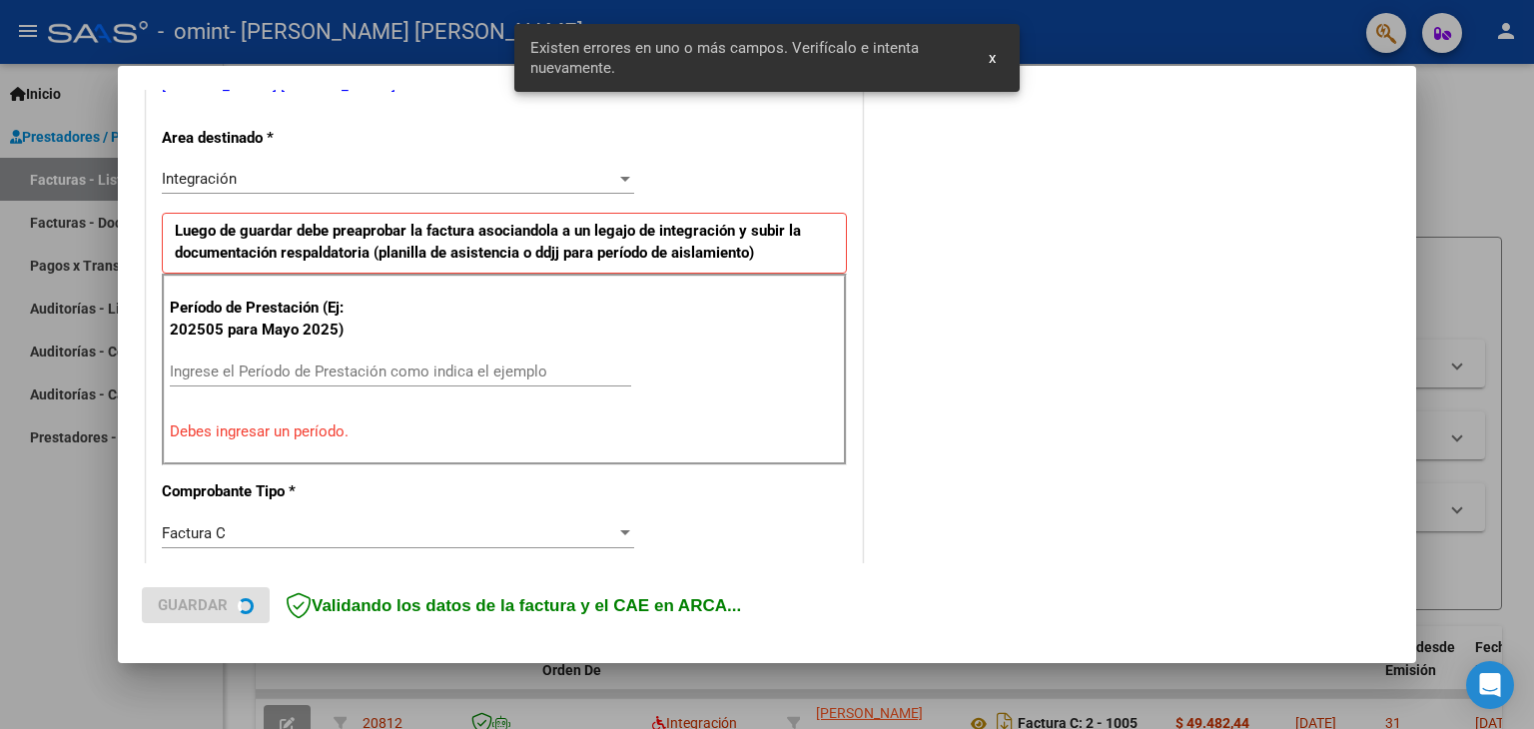
scroll to position [457, 0]
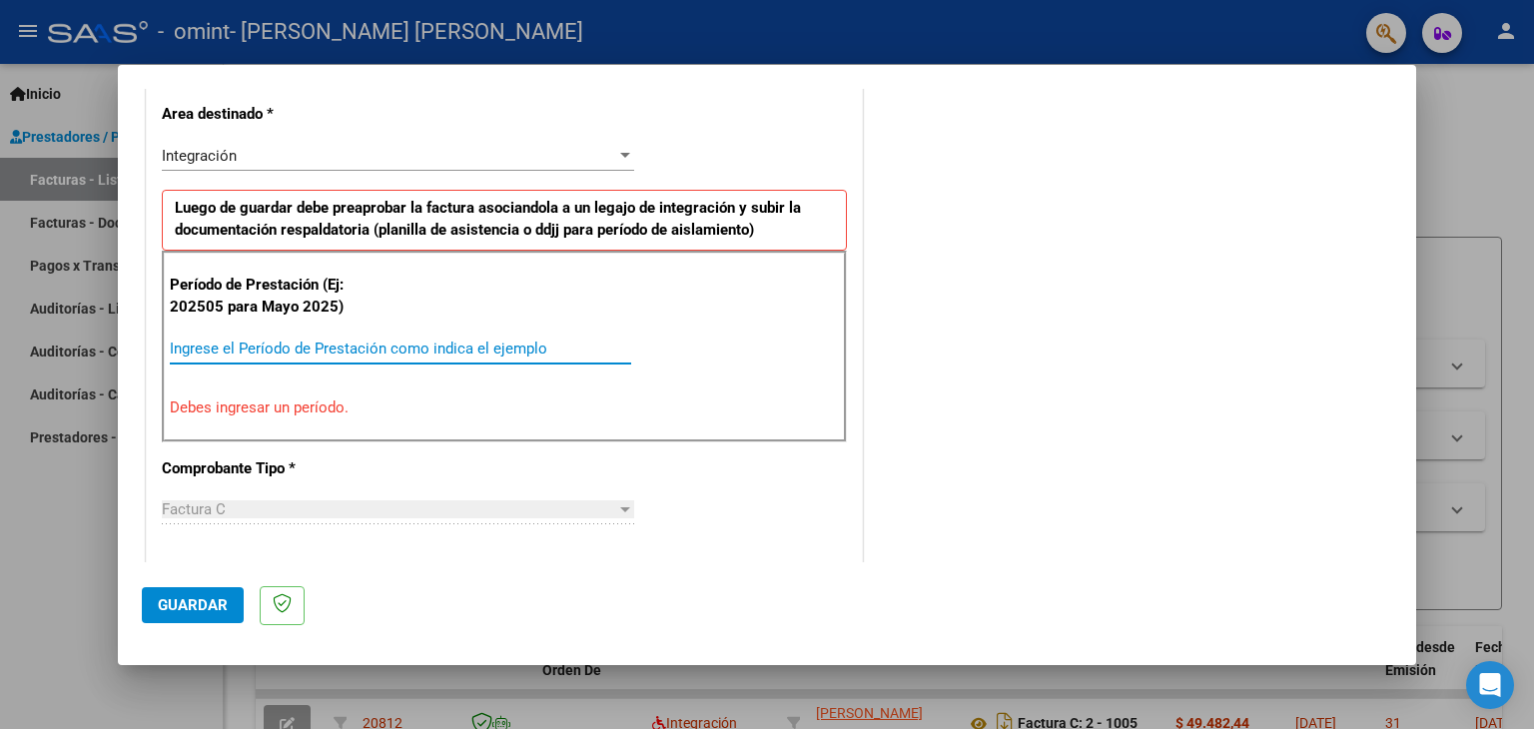
click at [197, 340] on input "Ingrese el Período de Prestación como indica el ejemplo" at bounding box center [401, 349] width 462 height 18
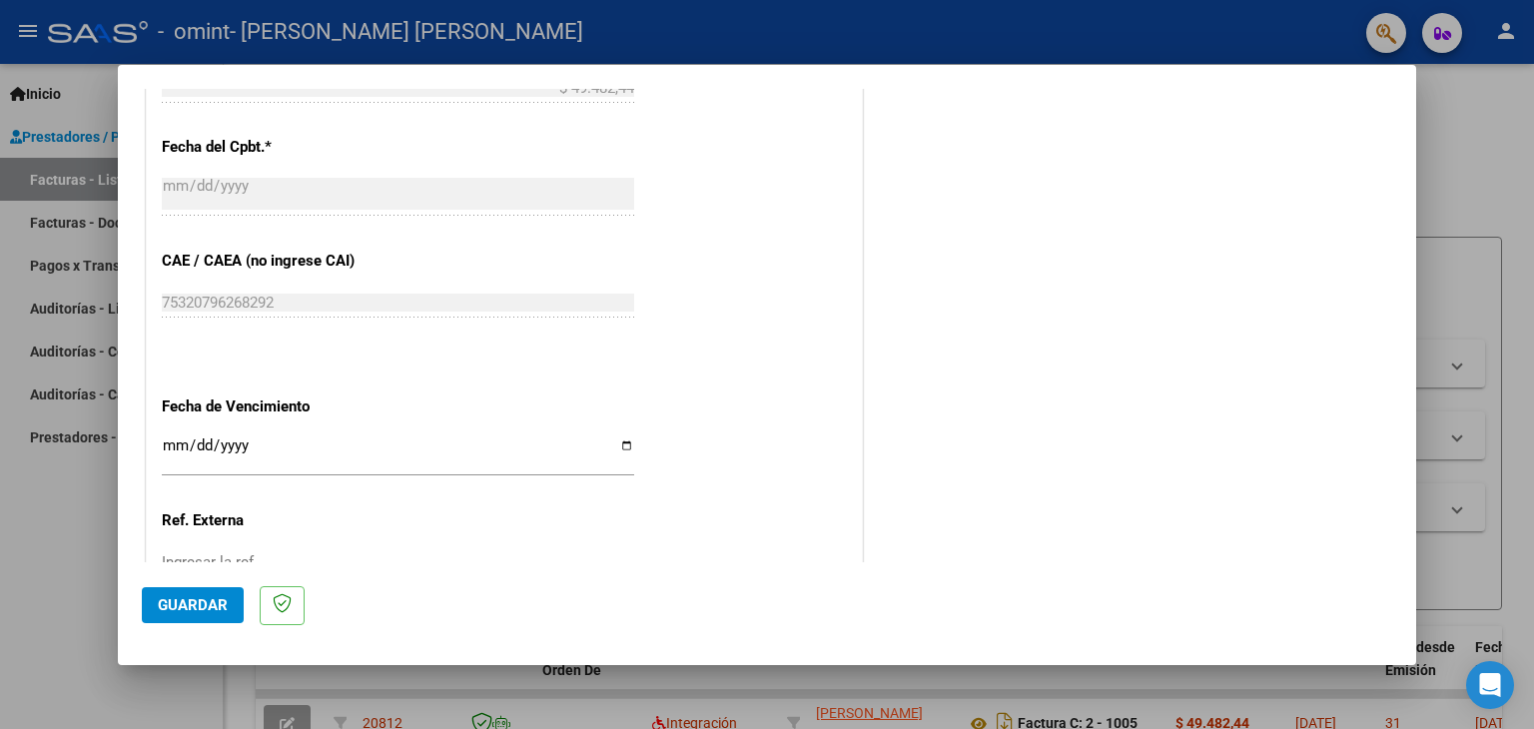
scroll to position [1256, 0]
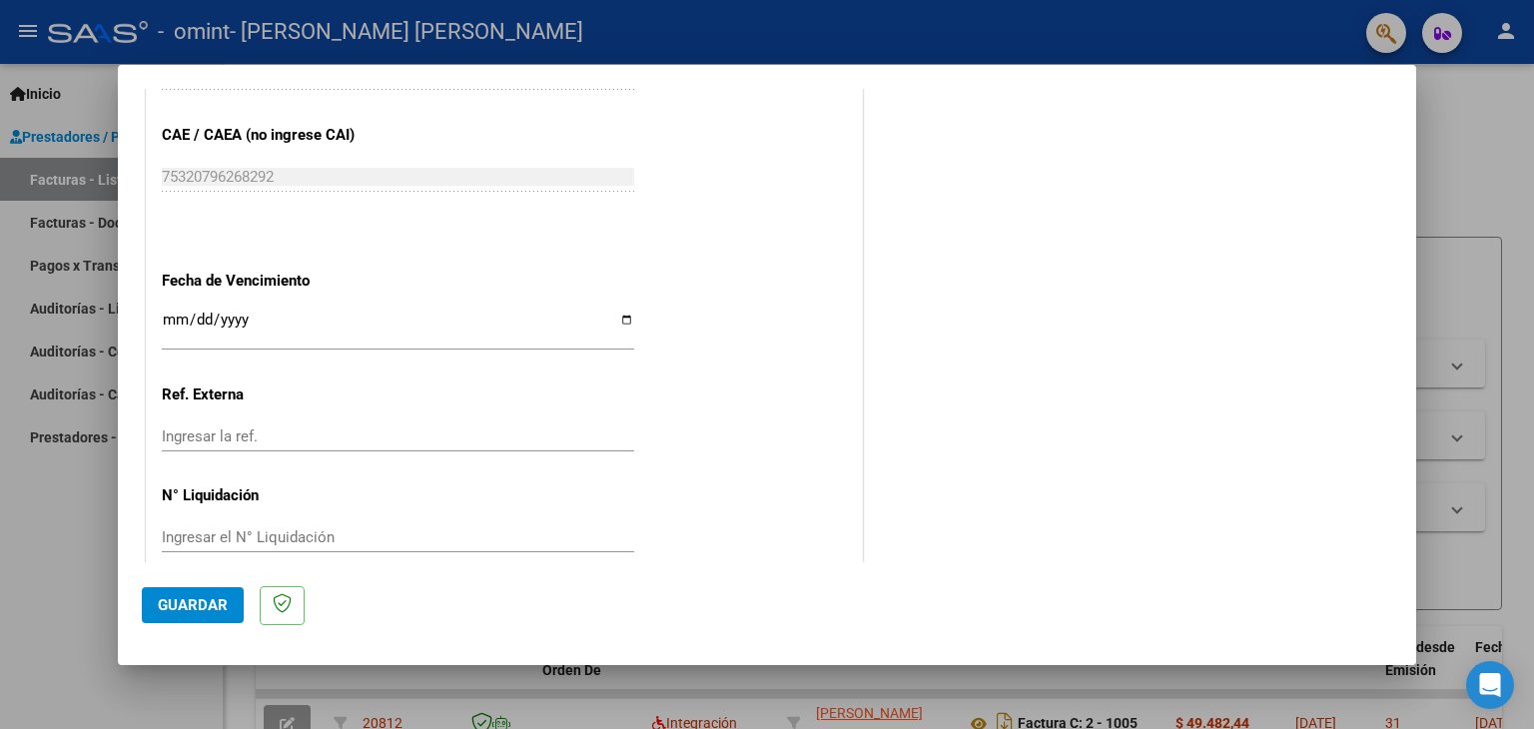
type input "202507"
click at [616, 320] on input "Ingresar la fecha" at bounding box center [398, 328] width 473 height 32
click at [617, 317] on input "Ingresar la fecha" at bounding box center [398, 328] width 473 height 32
type input "[DATE]"
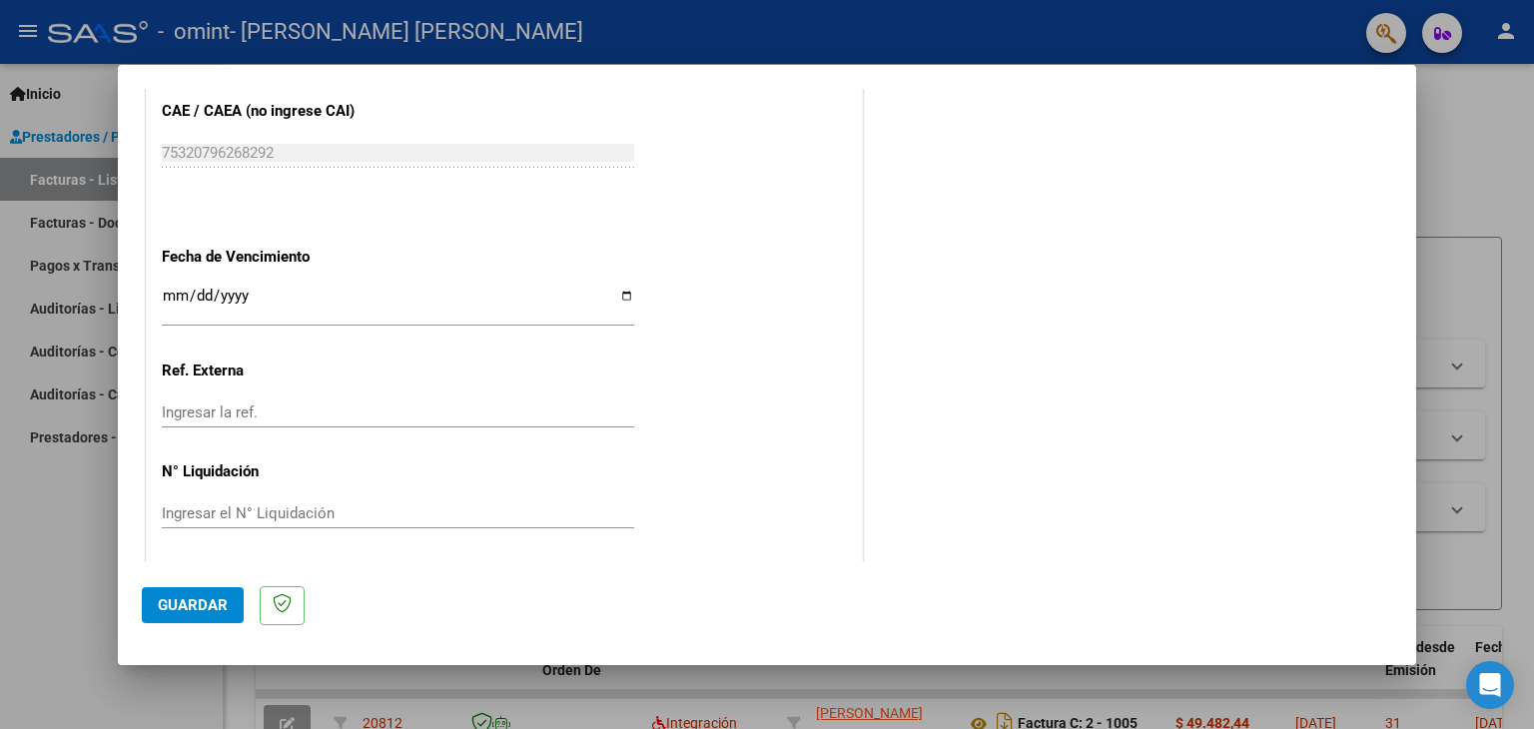
scroll to position [1282, 0]
click at [184, 604] on span "Guardar" at bounding box center [193, 605] width 70 height 18
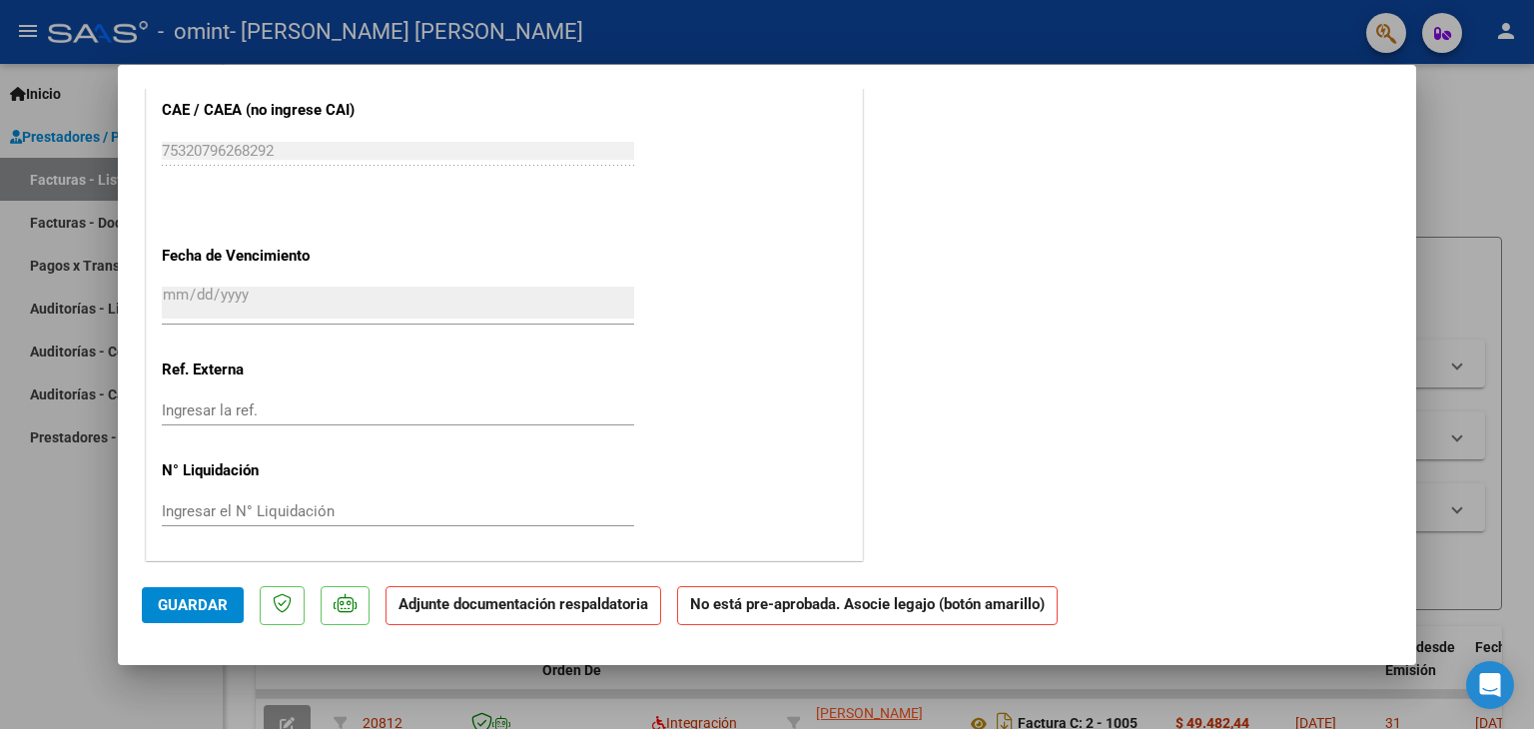
scroll to position [0, 0]
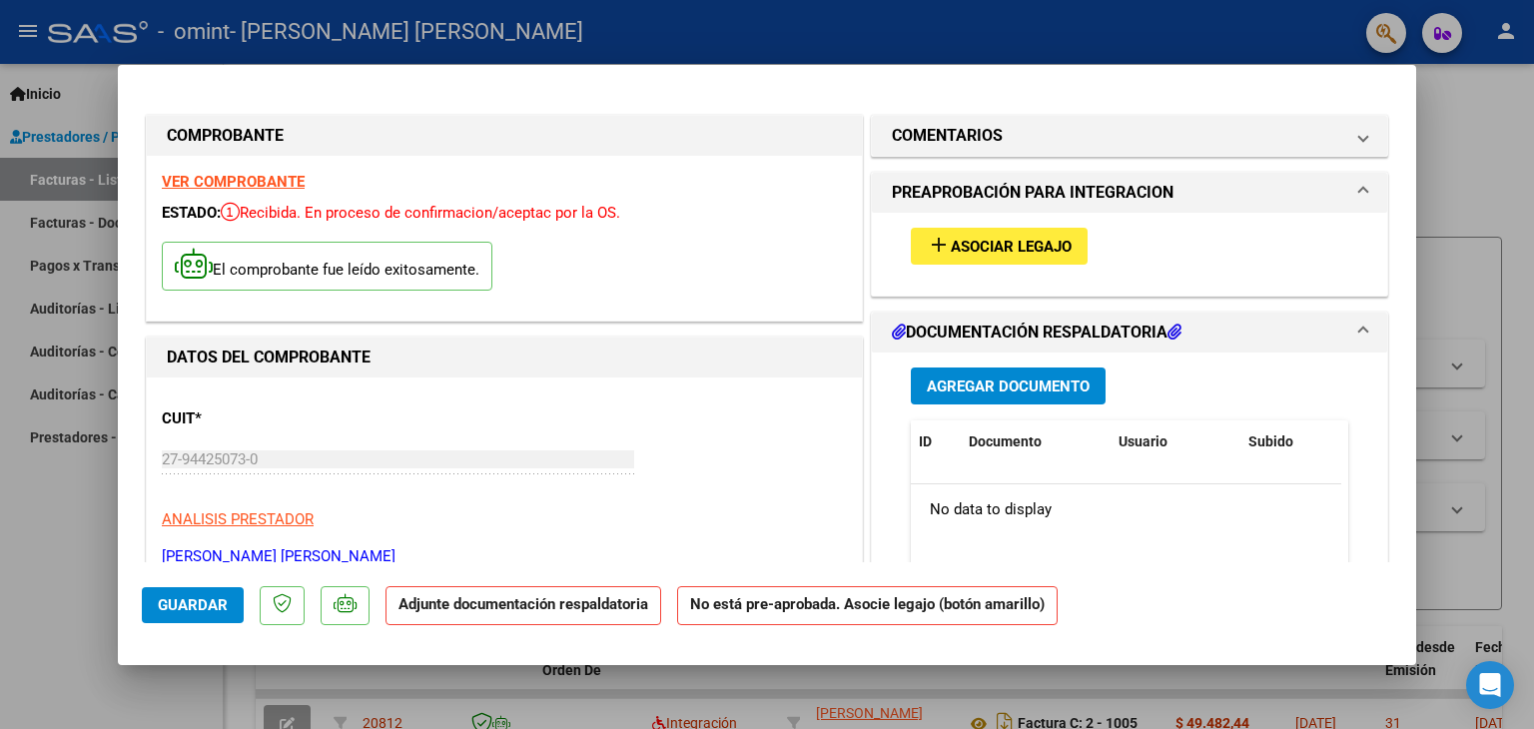
click at [927, 246] on mat-icon "add" at bounding box center [939, 245] width 24 height 24
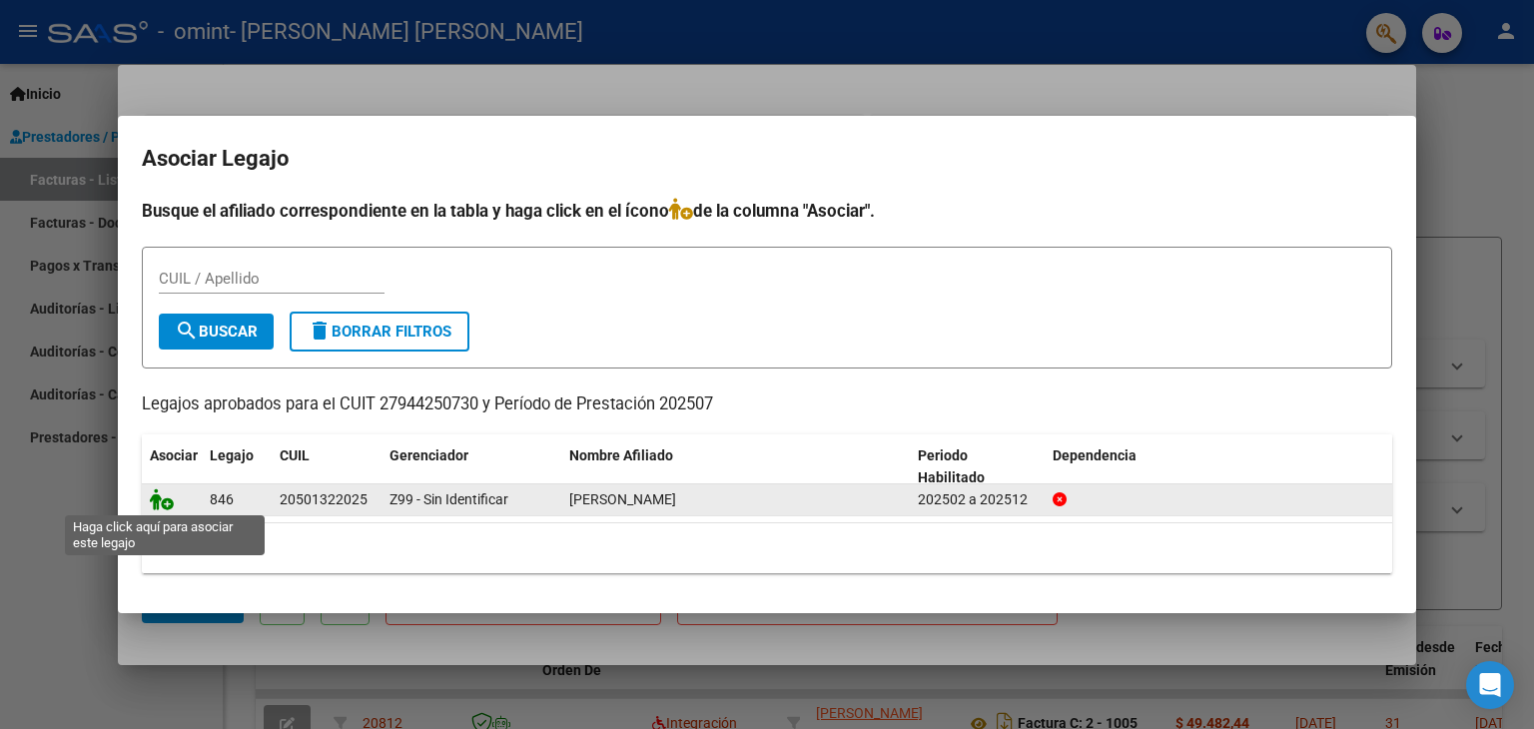
click at [164, 501] on icon at bounding box center [162, 500] width 24 height 22
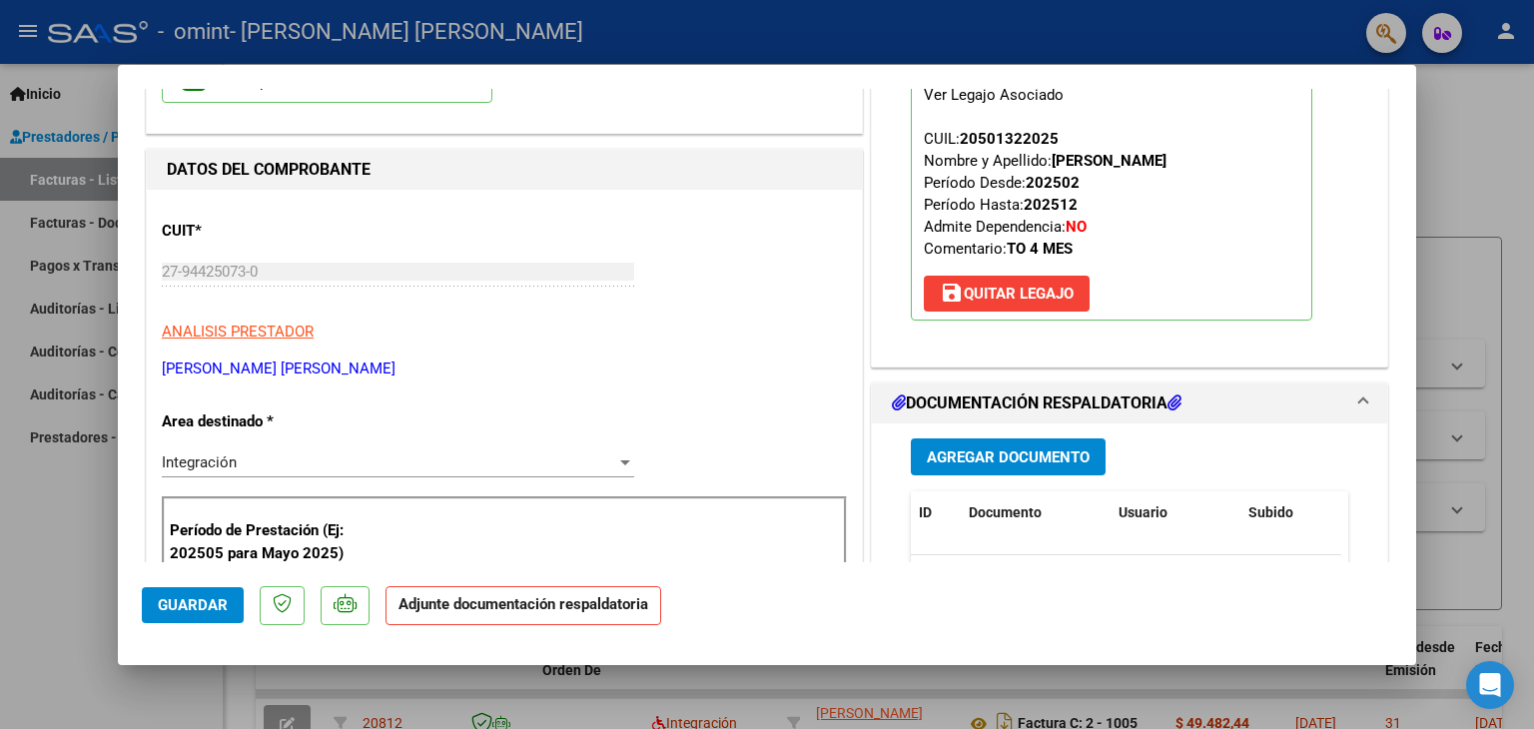
scroll to position [200, 0]
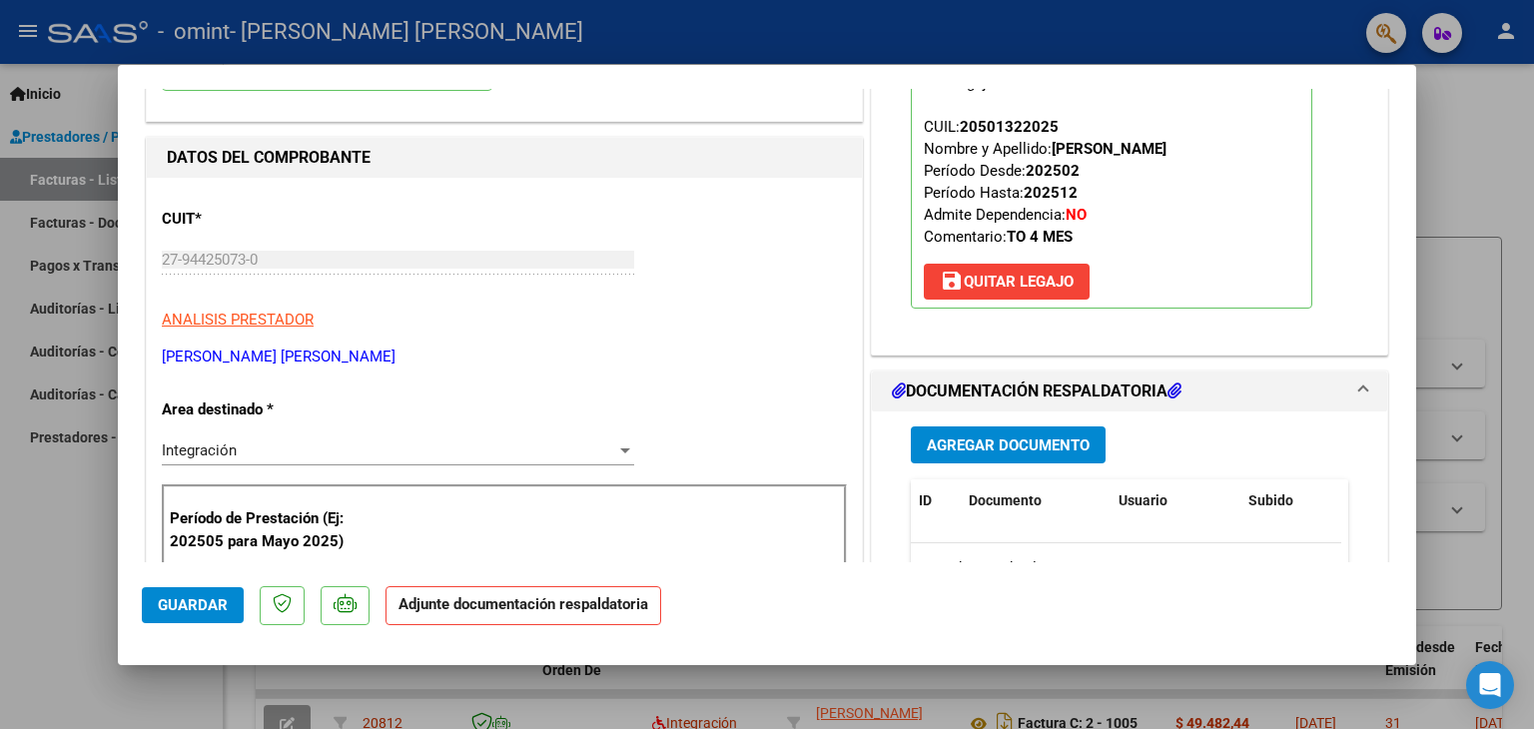
click at [943, 447] on span "Agregar Documento" at bounding box center [1008, 446] width 163 height 18
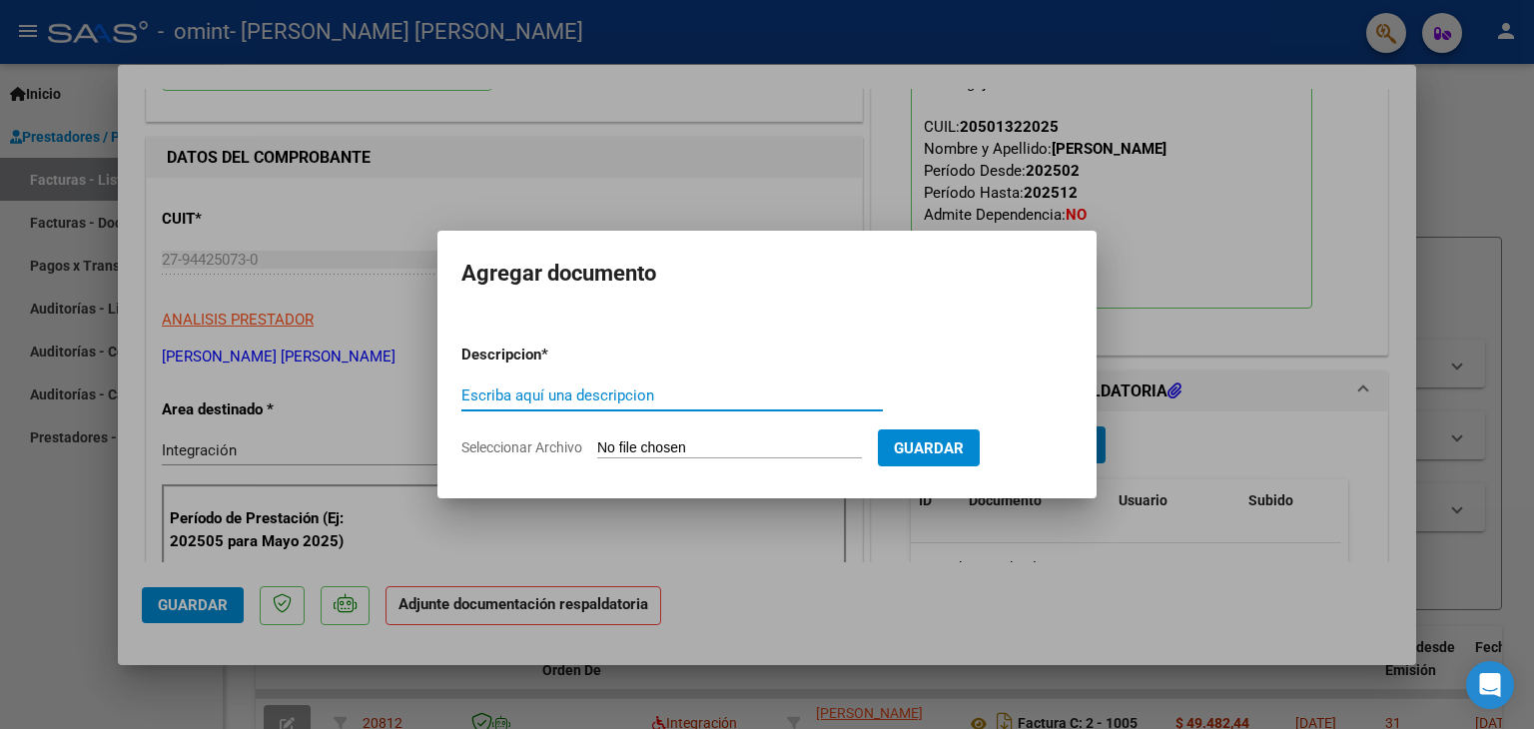
click at [686, 385] on div "Escriba aquí una descripcion" at bounding box center [673, 396] width 422 height 30
type input "P"
type input "ASISTENCIA"
click at [779, 453] on input "Seleccionar Archivo" at bounding box center [729, 449] width 265 height 19
type input "C:\fakepath\[PERSON_NAME][DATE] TO.pdf"
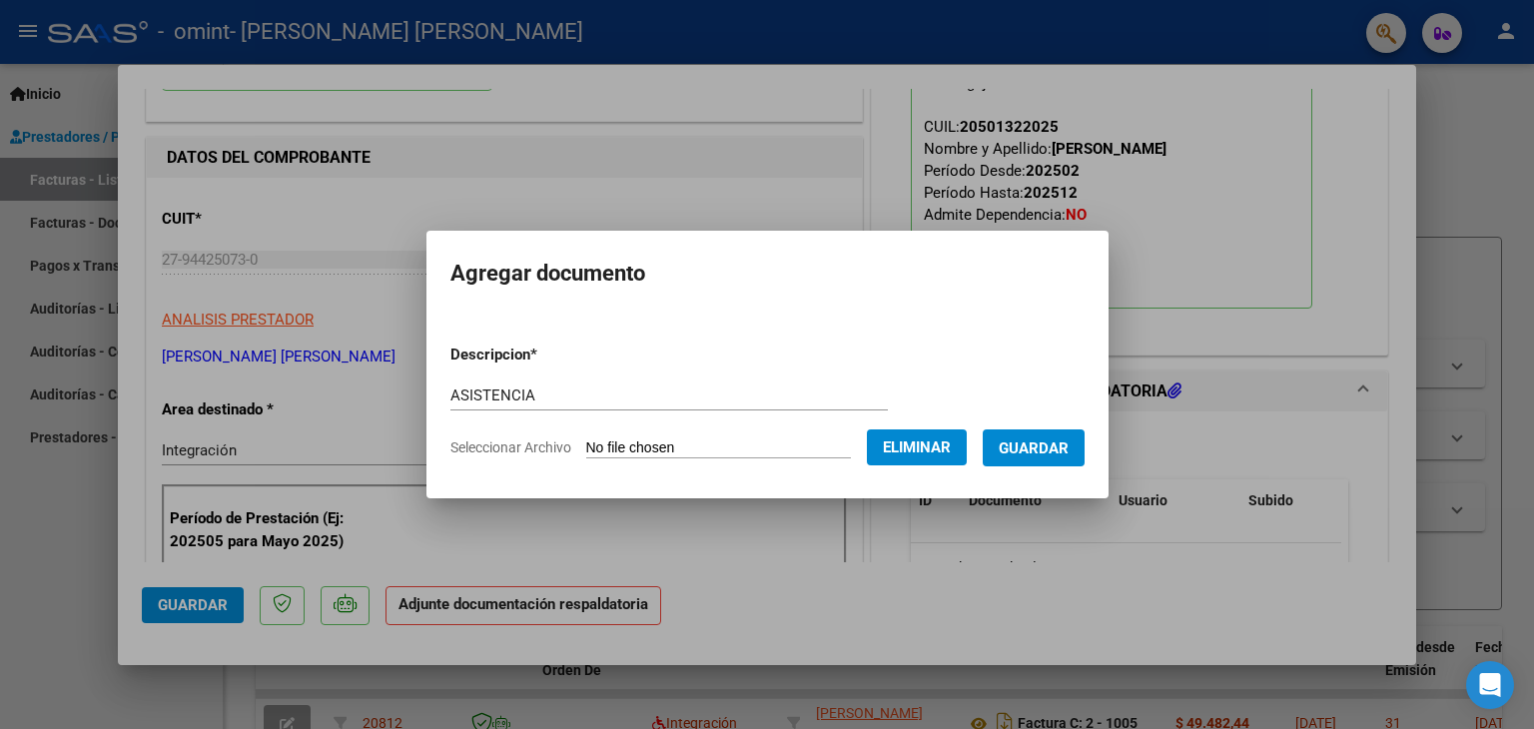
click at [1053, 452] on span "Guardar" at bounding box center [1034, 449] width 70 height 18
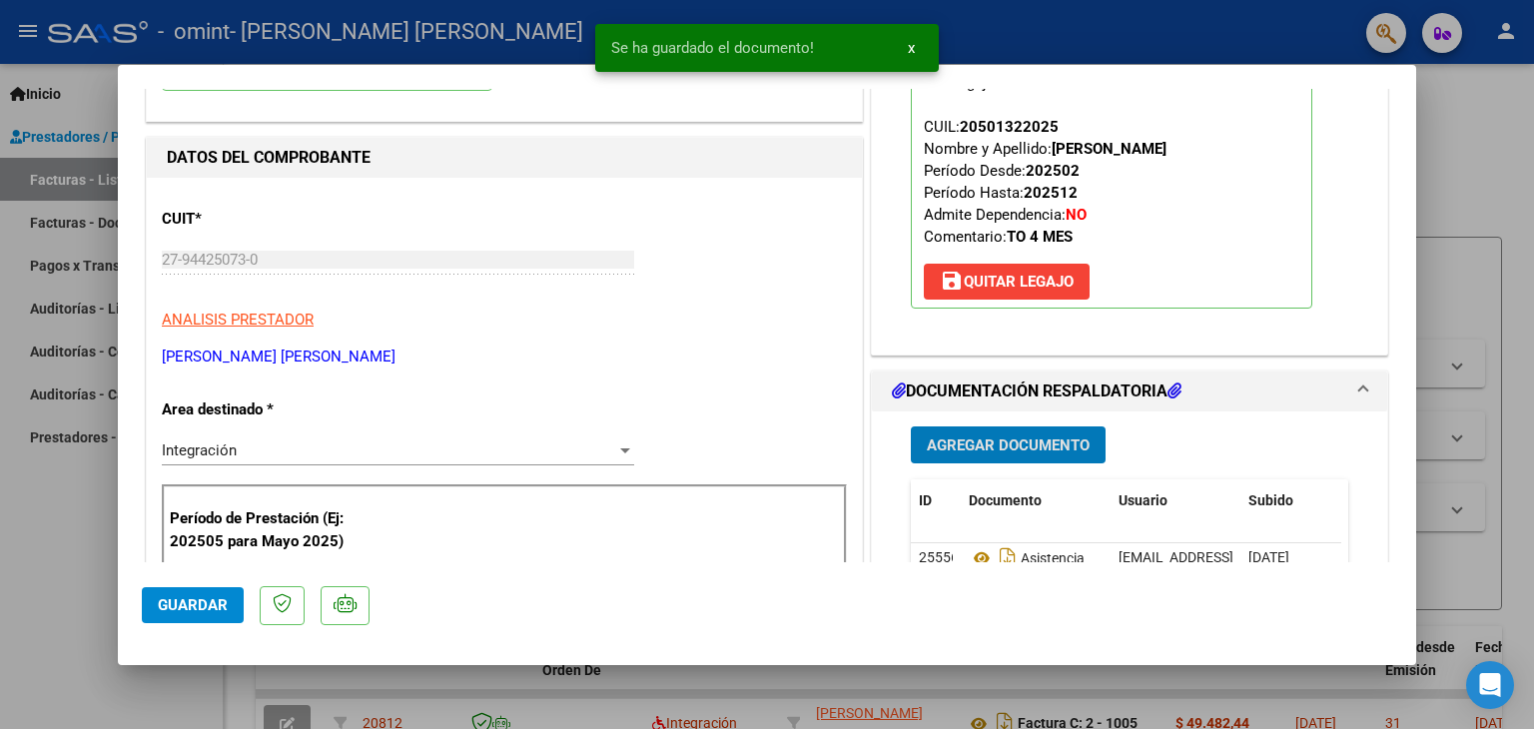
scroll to position [1312, 0]
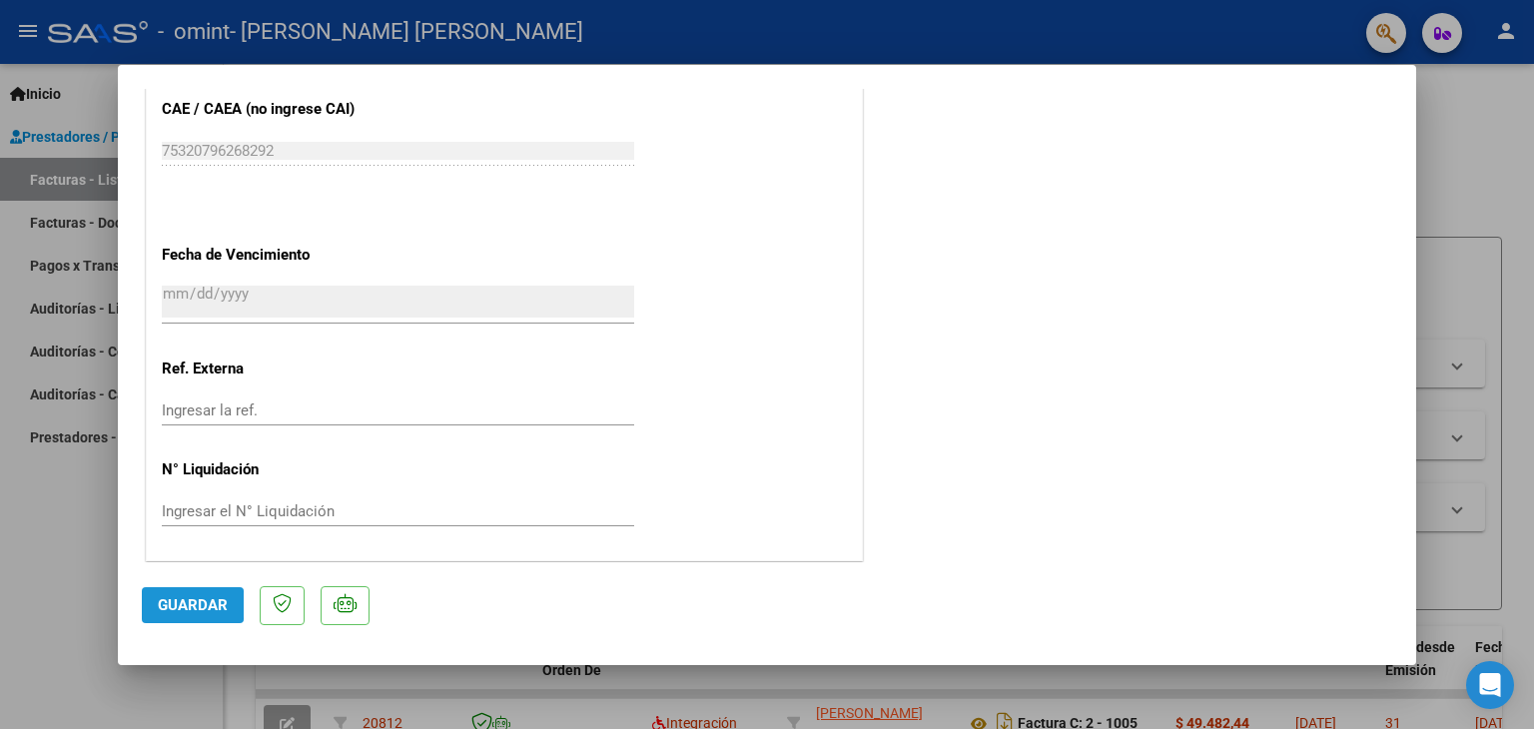
drag, startPoint x: 168, startPoint y: 604, endPoint x: 192, endPoint y: 587, distance: 29.4
click at [168, 604] on span "Guardar" at bounding box center [193, 605] width 70 height 18
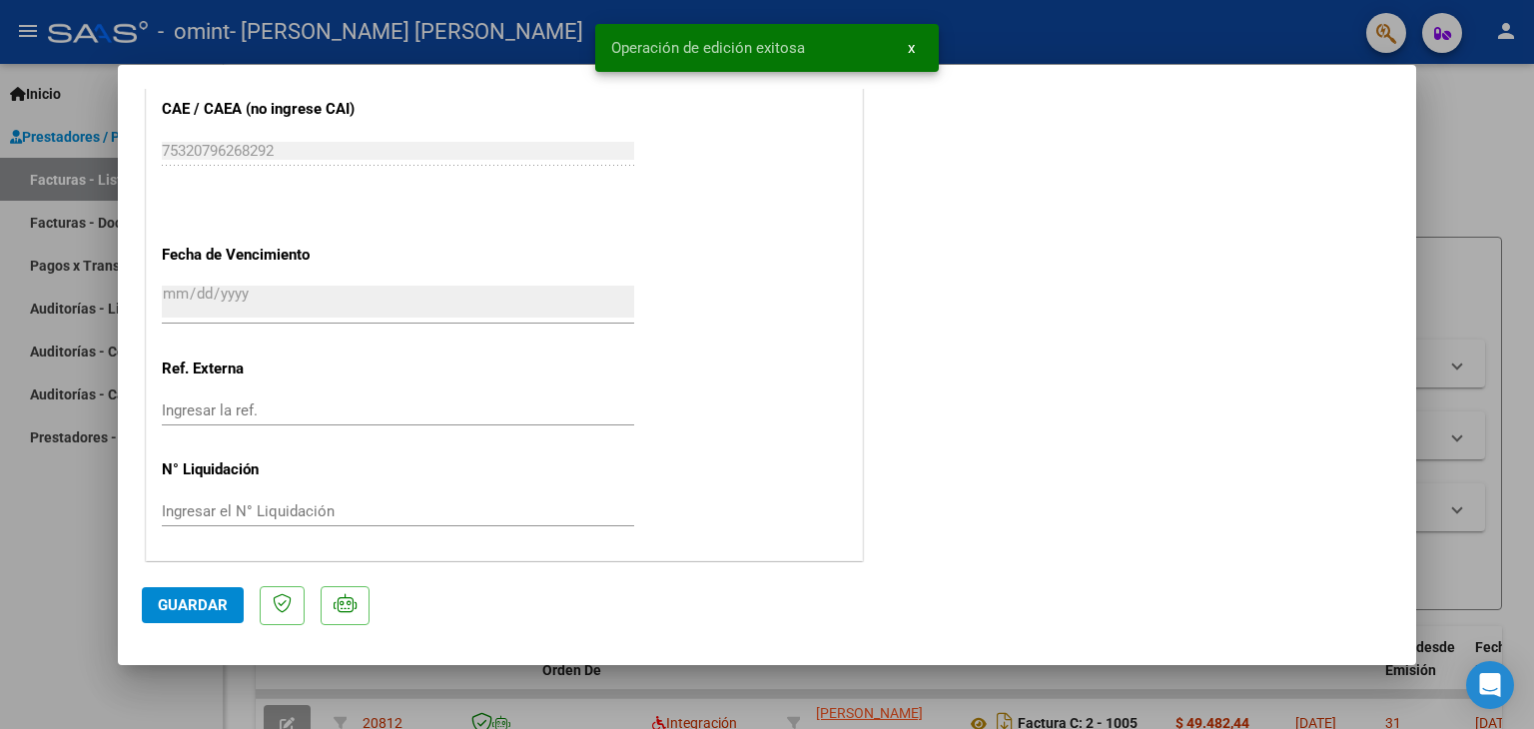
click at [912, 52] on span "x" at bounding box center [911, 48] width 7 height 18
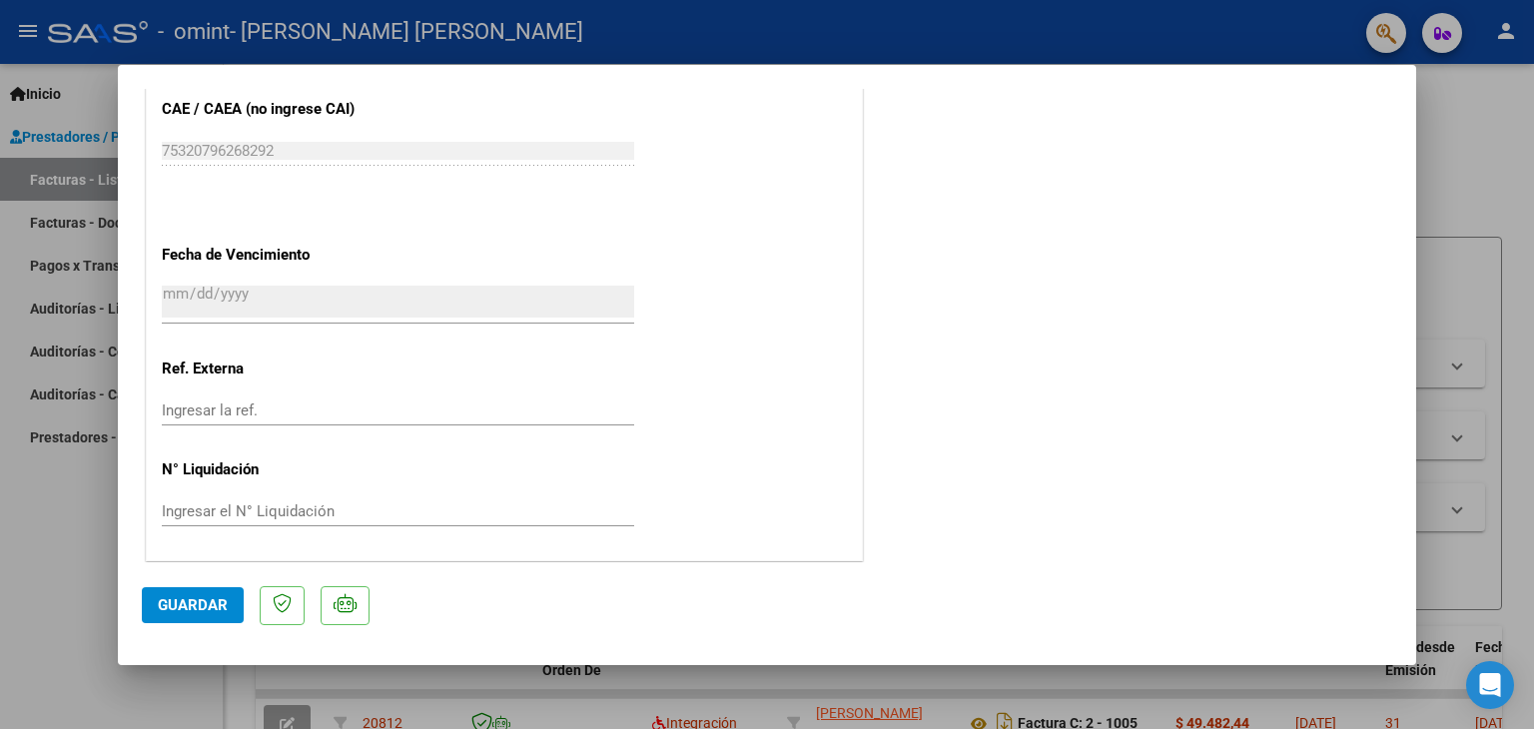
scroll to position [0, 0]
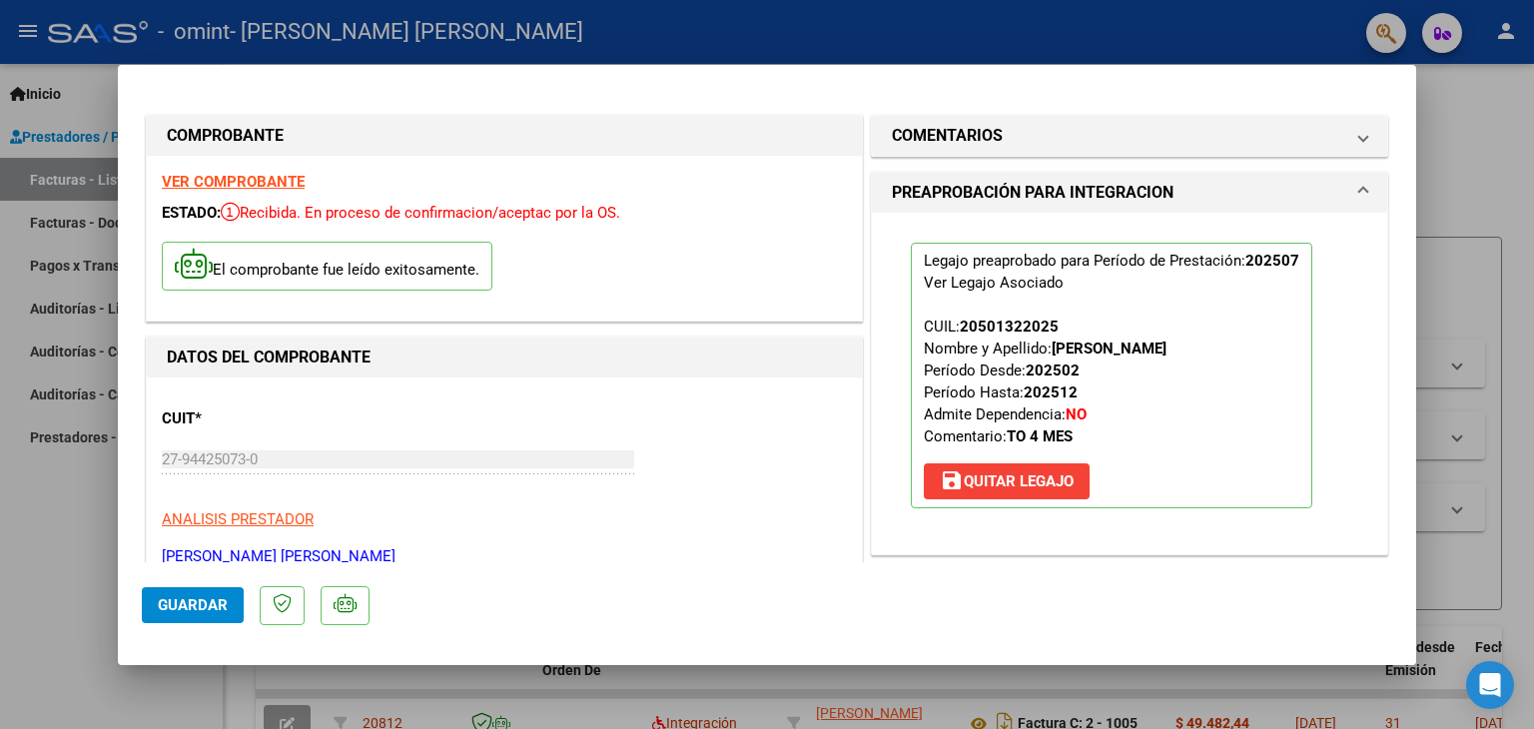
click at [1478, 138] on div at bounding box center [767, 364] width 1534 height 729
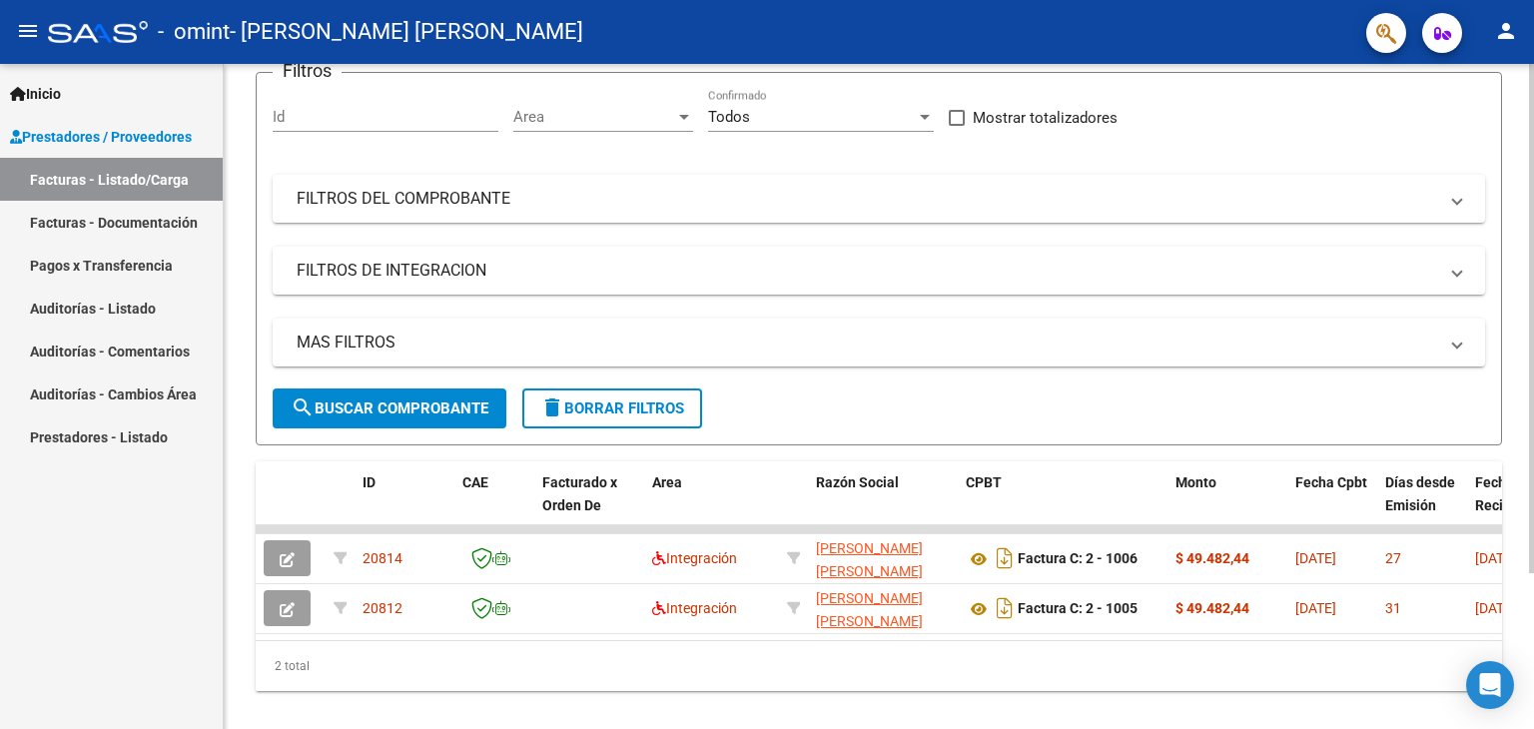
scroll to position [204, 0]
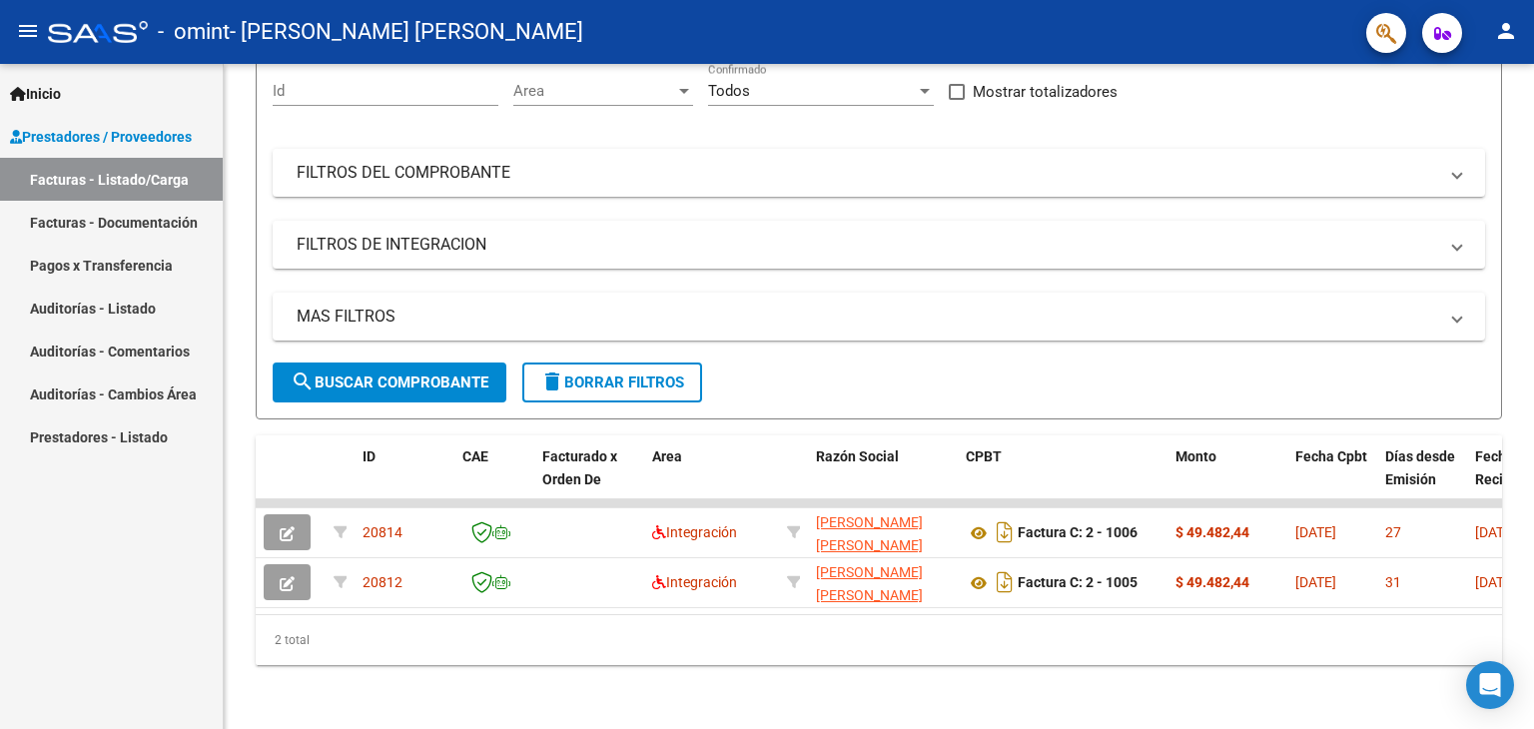
click at [1499, 36] on mat-icon "person" at bounding box center [1506, 31] width 24 height 24
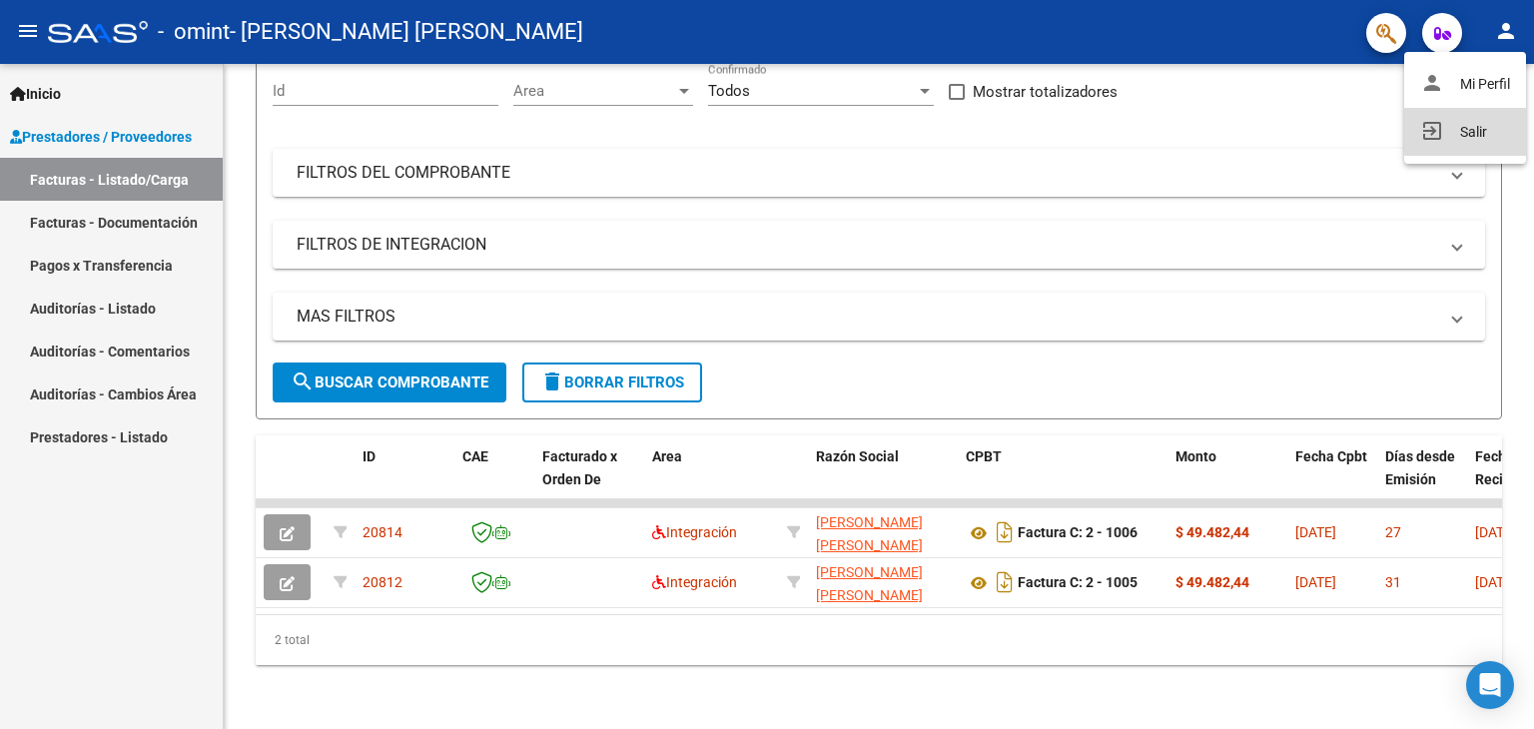
click at [1466, 132] on button "exit_to_app Salir" at bounding box center [1466, 132] width 122 height 48
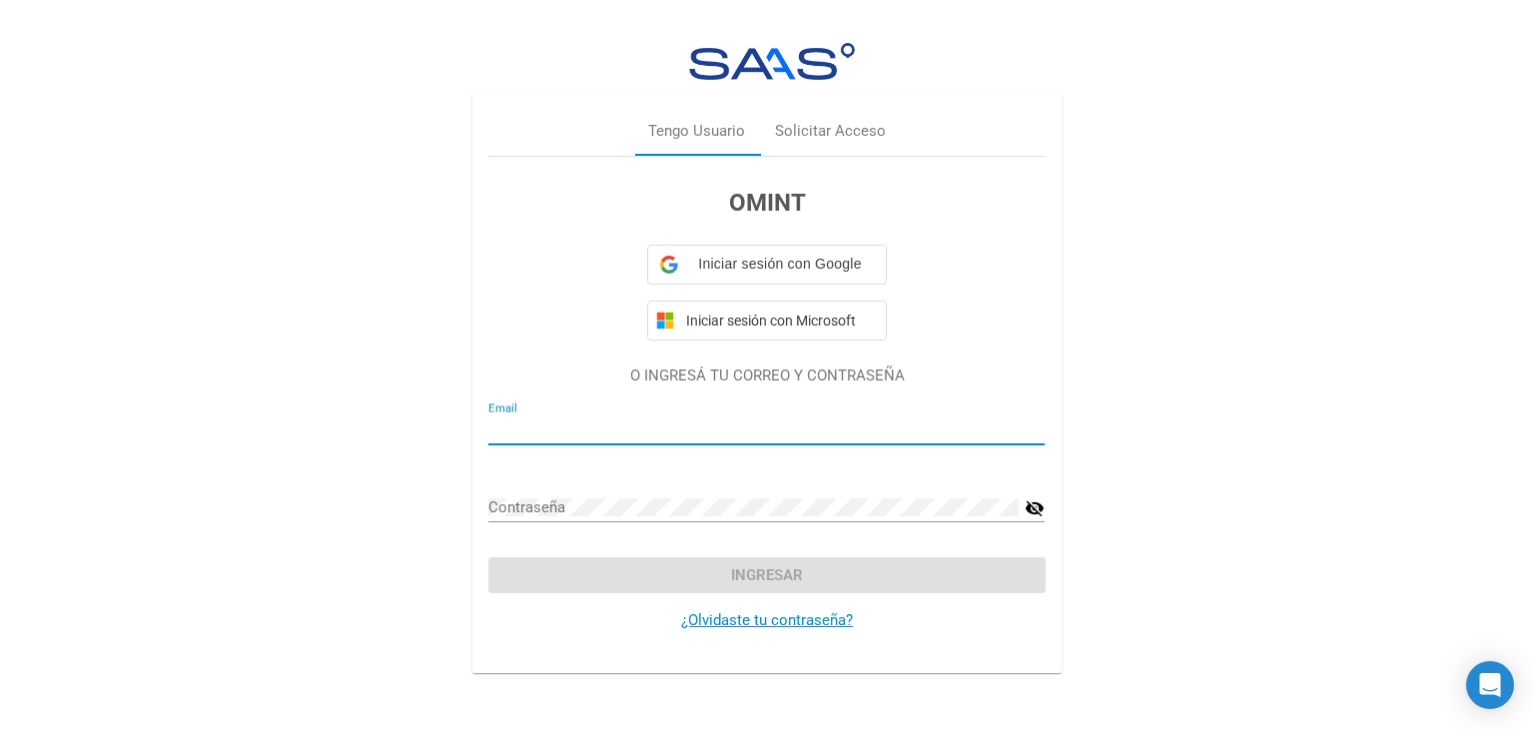
type input "[EMAIL_ADDRESS][PERSON_NAME][DOMAIN_NAME]"
